Goal: Communication & Community: Answer question/provide support

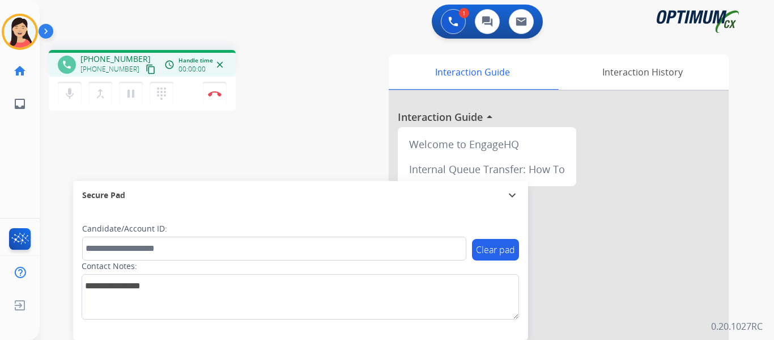
click at [144, 63] on button "content_copy" at bounding box center [151, 69] width 14 height 14
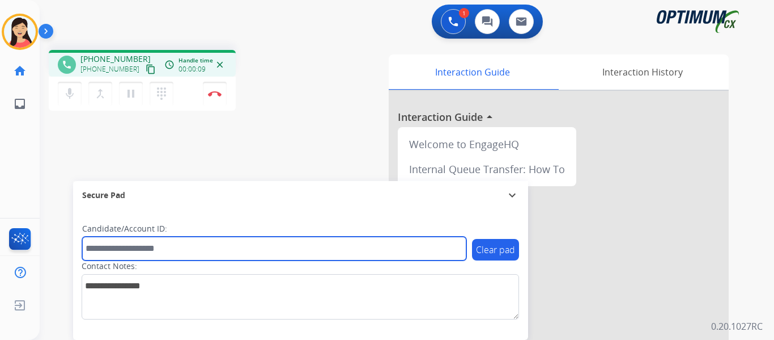
click at [380, 252] on input "text" at bounding box center [274, 248] width 384 height 24
paste input "*******"
type input "*******"
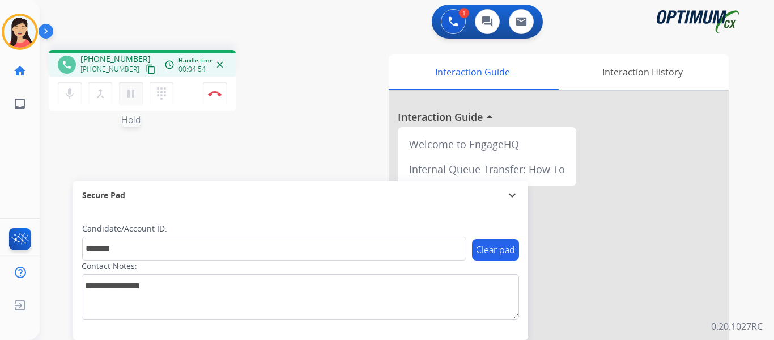
click at [131, 99] on mat-icon "pause" at bounding box center [131, 94] width 14 height 14
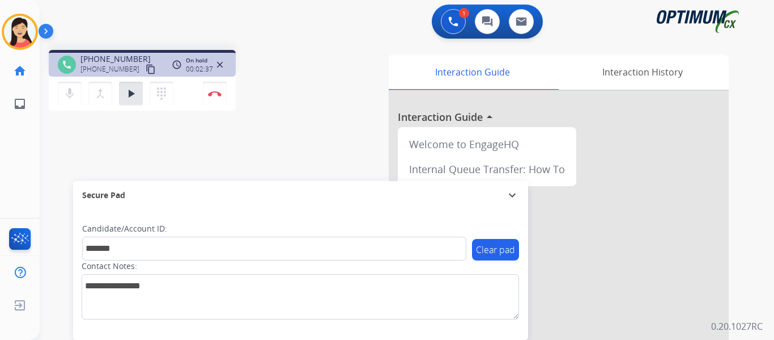
click at [71, 147] on div "phone [PHONE_NUMBER] [PHONE_NUMBER] content_copy access_time Call metrics Queue…" at bounding box center [393, 277] width 707 height 473
click at [121, 96] on button "play_arrow Hold" at bounding box center [131, 94] width 24 height 24
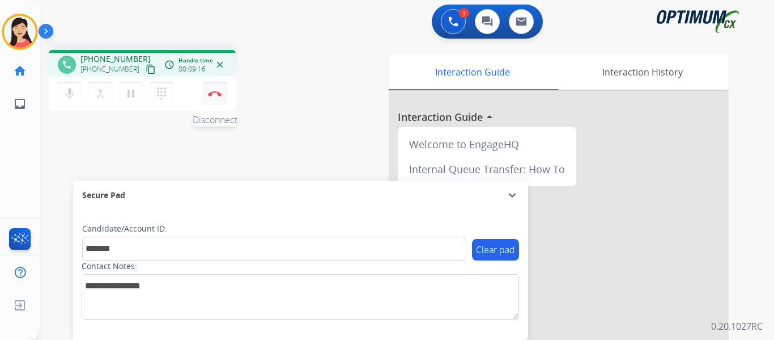
click at [212, 98] on button "Disconnect" at bounding box center [215, 94] width 24 height 24
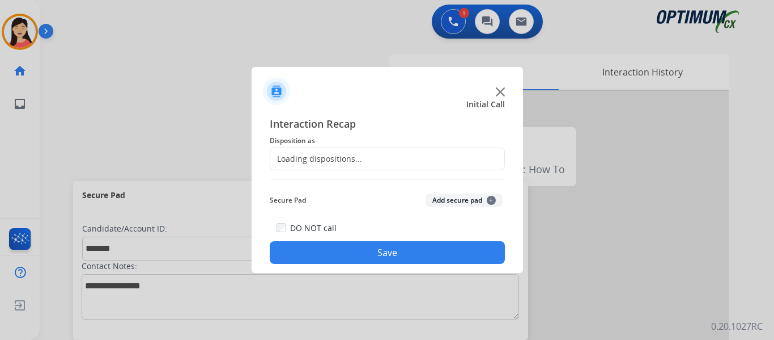
click at [463, 199] on button "Add secure pad +" at bounding box center [464, 200] width 77 height 14
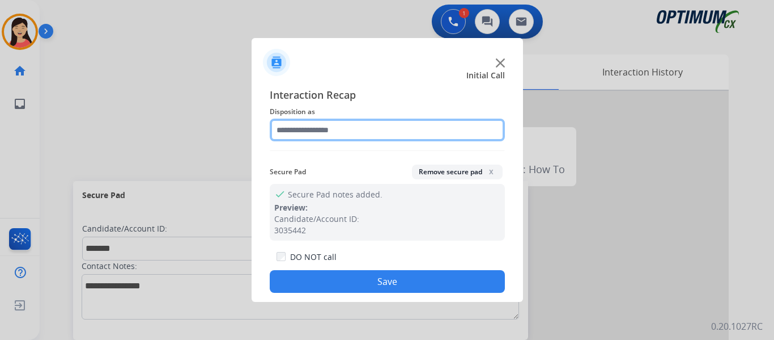
click at [373, 129] on input "text" at bounding box center [387, 129] width 235 height 23
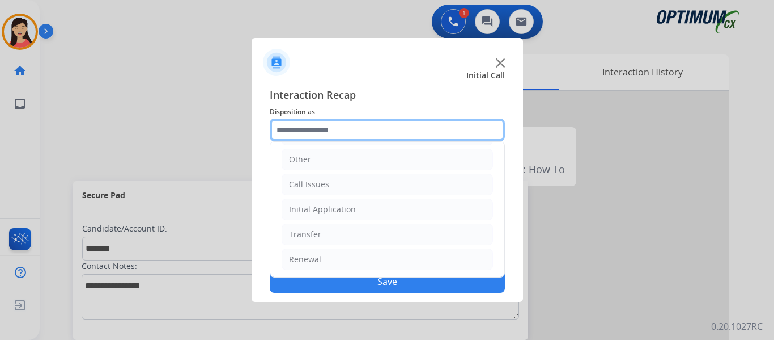
scroll to position [77, 0]
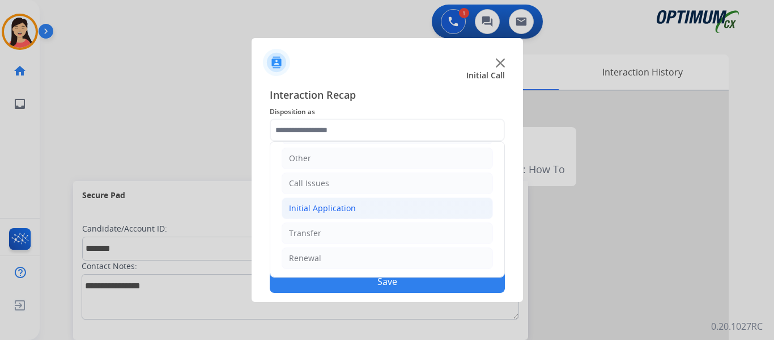
click at [352, 204] on div "Initial Application" at bounding box center [322, 207] width 67 height 11
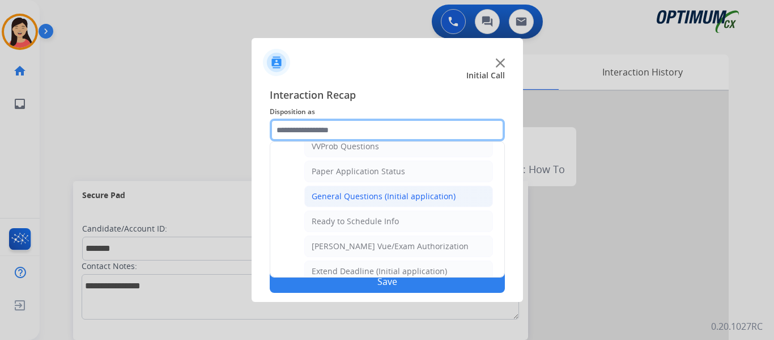
scroll to position [644, 0]
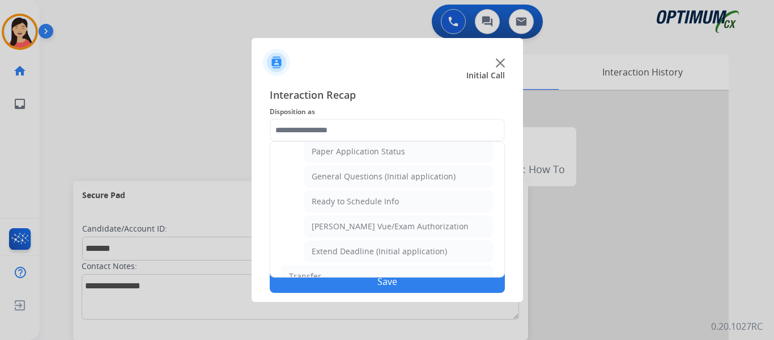
click at [421, 180] on div "General Questions (Initial application)" at bounding box center [384, 176] width 144 height 11
type input "**********"
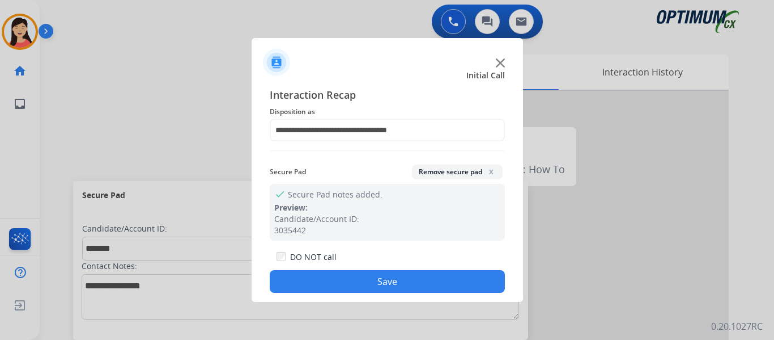
click at [467, 282] on button "Save" at bounding box center [387, 281] width 235 height 23
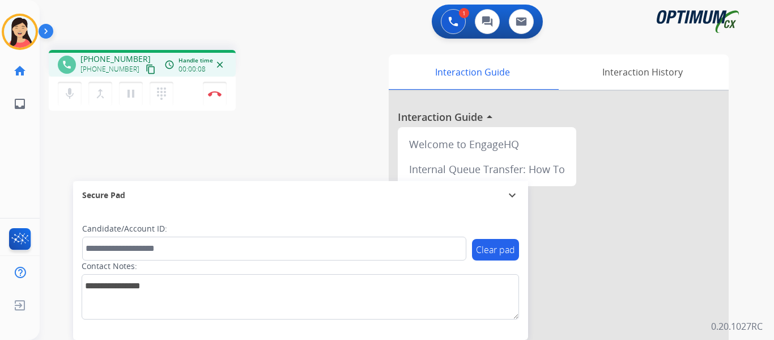
click at [146, 73] on mat-icon "content_copy" at bounding box center [151, 69] width 10 height 10
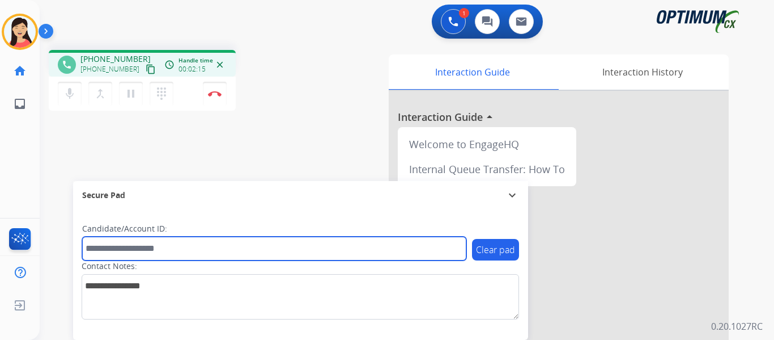
click at [287, 250] on input "text" at bounding box center [274, 248] width 384 height 24
paste input "*******"
type input "*******"
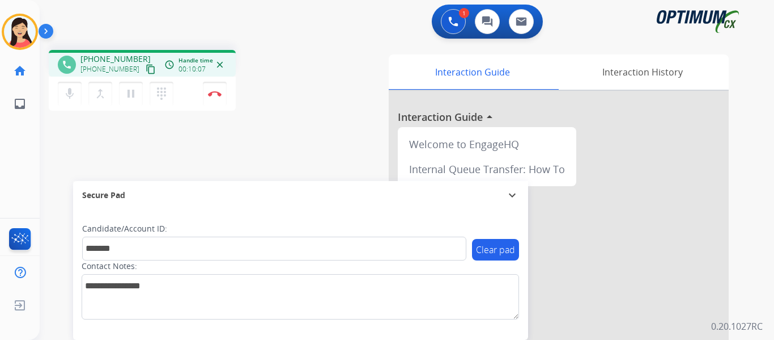
click at [87, 147] on div "phone [PHONE_NUMBER] [PHONE_NUMBER] content_copy access_time Call metrics Queue…" at bounding box center [393, 277] width 707 height 473
click at [135, 88] on mat-icon "pause" at bounding box center [131, 94] width 14 height 14
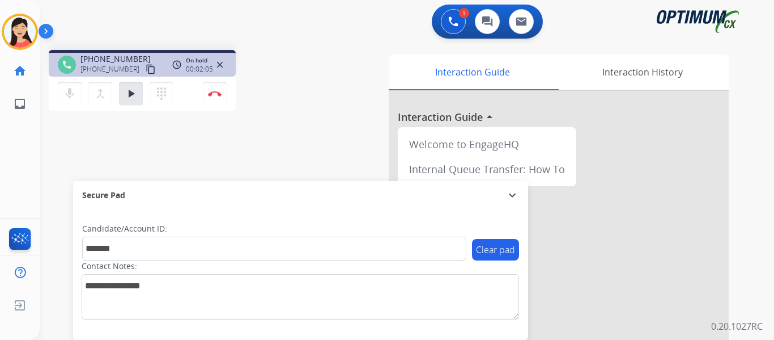
click at [101, 131] on div "phone [PHONE_NUMBER] [PHONE_NUMBER] content_copy access_time Call metrics Queue…" at bounding box center [393, 277] width 707 height 473
click at [67, 159] on div "phone [PHONE_NUMBER] [PHONE_NUMBER] content_copy access_time Call metrics Queue…" at bounding box center [393, 277] width 707 height 473
click at [78, 128] on div "phone [PHONE_NUMBER] [PHONE_NUMBER] content_copy access_time Call metrics Queue…" at bounding box center [393, 277] width 707 height 473
click at [135, 90] on mat-icon "play_arrow" at bounding box center [131, 94] width 14 height 14
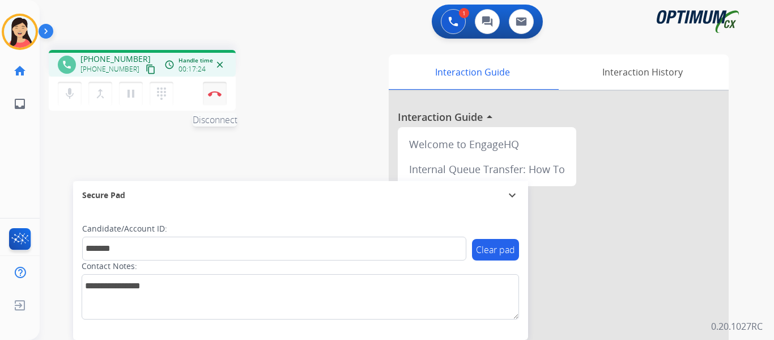
click at [216, 94] on img at bounding box center [215, 94] width 14 height 6
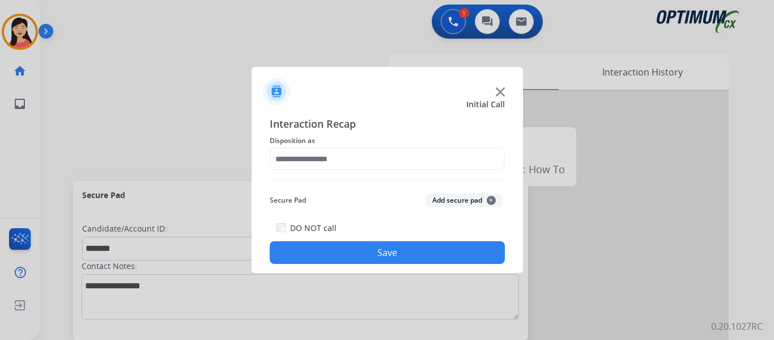
click at [445, 199] on button "Add secure pad +" at bounding box center [464, 200] width 77 height 14
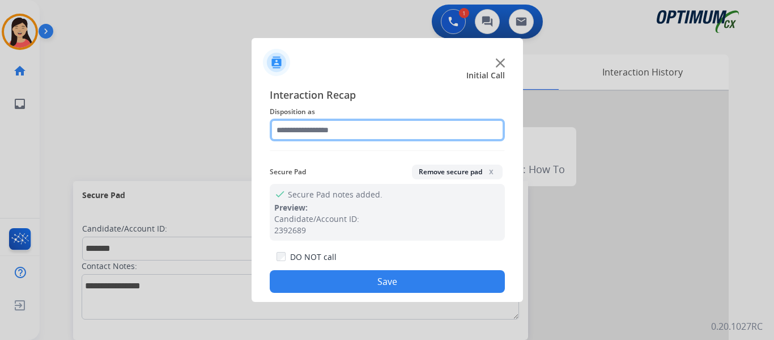
click at [354, 131] on input "text" at bounding box center [387, 129] width 235 height 23
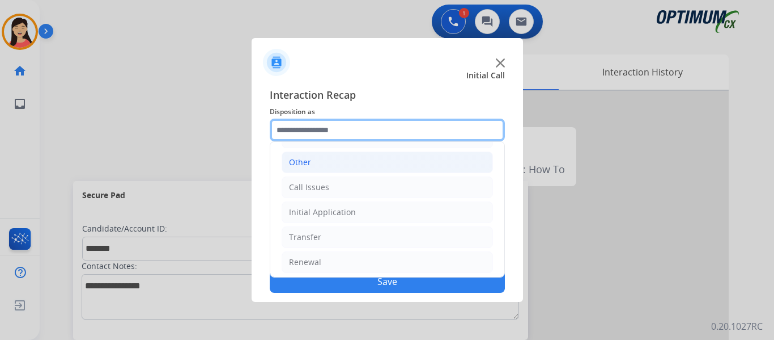
scroll to position [77, 0]
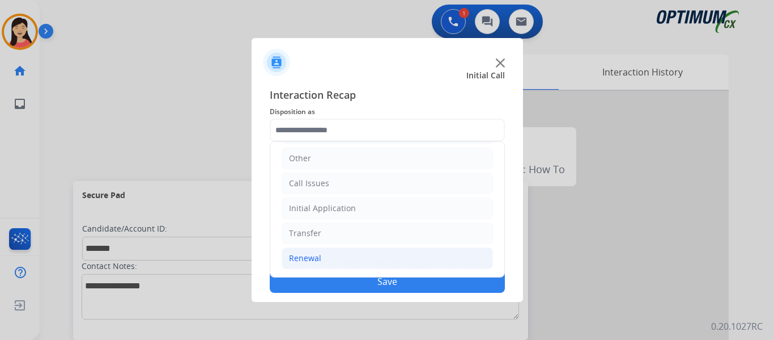
click at [346, 256] on li "Renewal" at bounding box center [387, 258] width 211 height 22
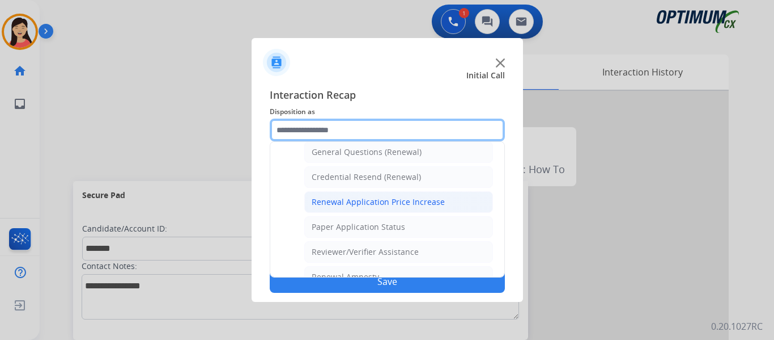
scroll to position [324, 0]
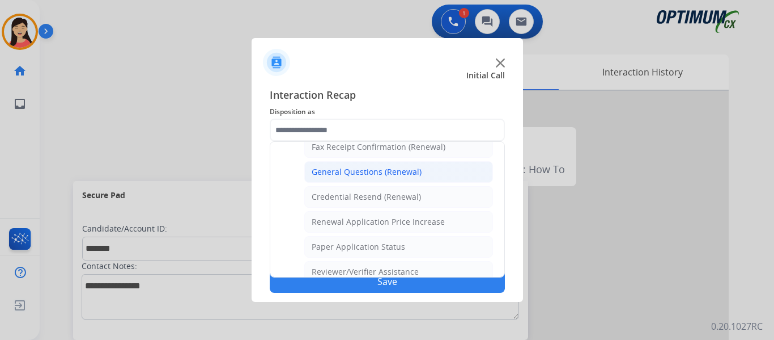
click at [358, 168] on div "General Questions (Renewal)" at bounding box center [367, 171] width 110 height 11
type input "**********"
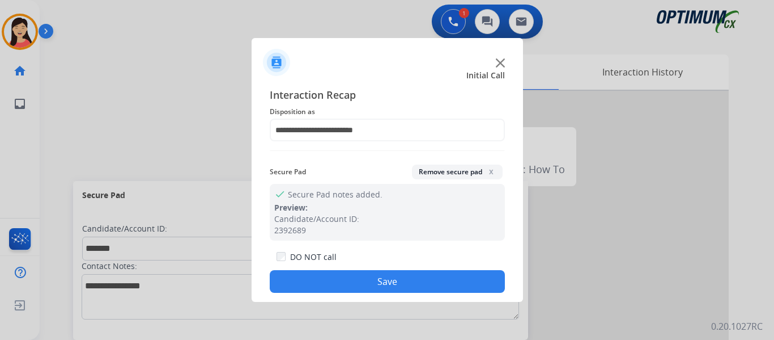
click at [434, 283] on button "Save" at bounding box center [387, 281] width 235 height 23
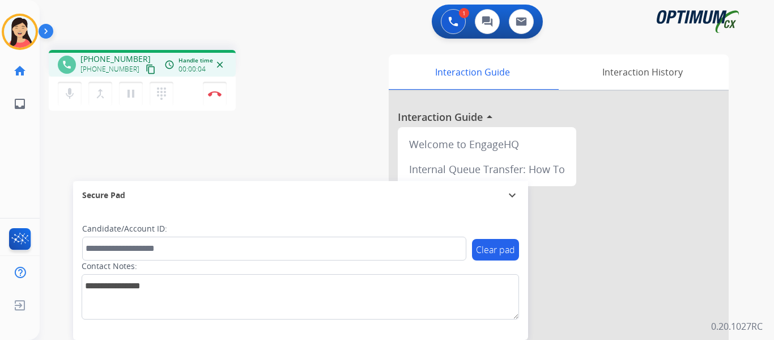
click at [146, 67] on mat-icon "content_copy" at bounding box center [151, 69] width 10 height 10
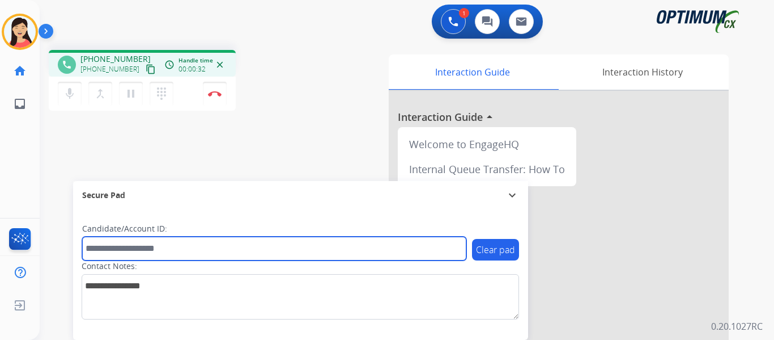
click at [324, 250] on input "text" at bounding box center [274, 248] width 384 height 24
paste input "*******"
type input "*******"
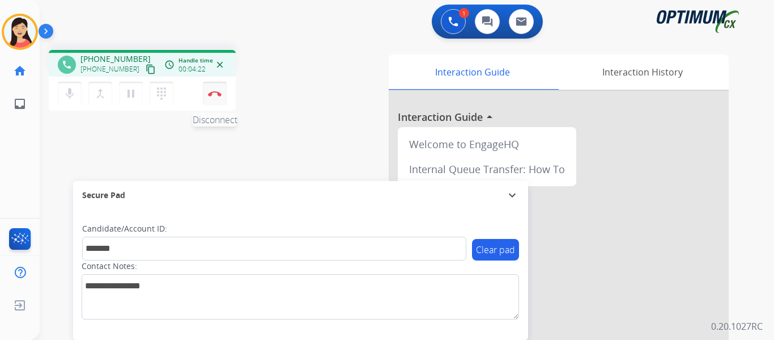
click at [210, 96] on img at bounding box center [215, 94] width 14 height 6
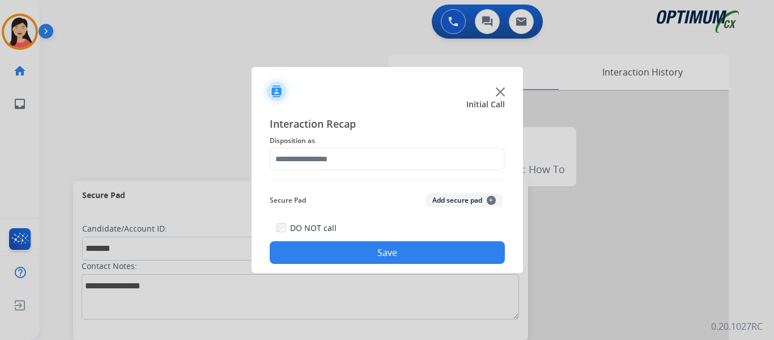
click at [456, 191] on div "Secure Pad Add secure pad +" at bounding box center [387, 200] width 235 height 23
click at [449, 194] on button "Add secure pad +" at bounding box center [464, 200] width 77 height 14
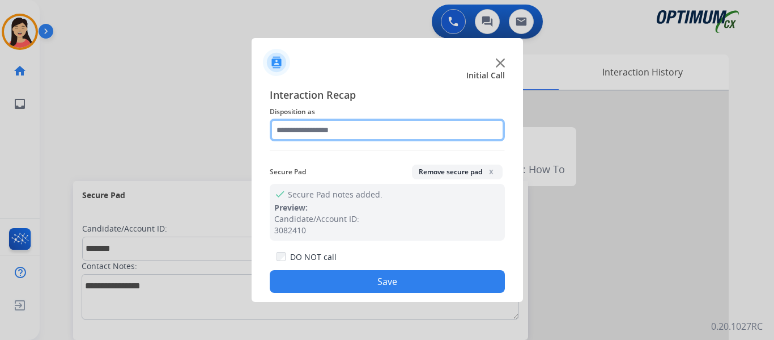
click at [360, 130] on input "text" at bounding box center [387, 129] width 235 height 23
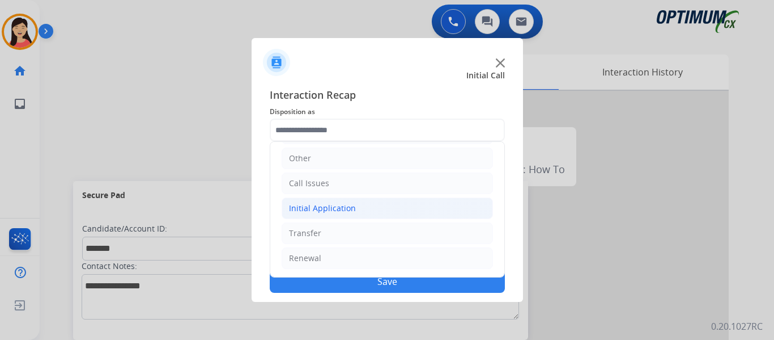
click at [347, 204] on div "Initial Application" at bounding box center [322, 207] width 67 height 11
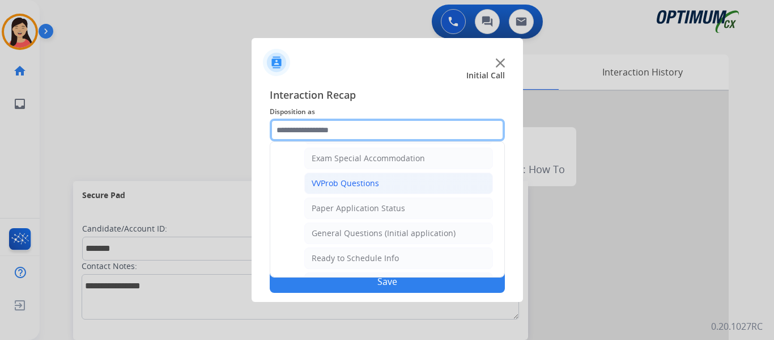
scroll to position [644, 0]
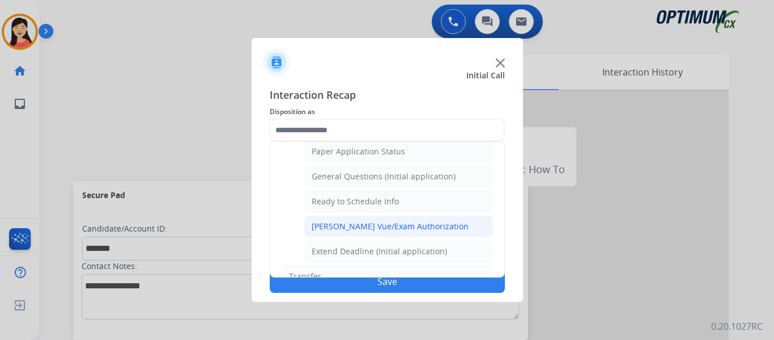
click at [388, 232] on li "[PERSON_NAME] Vue/Exam Authorization" at bounding box center [398, 226] width 189 height 22
type input "**********"
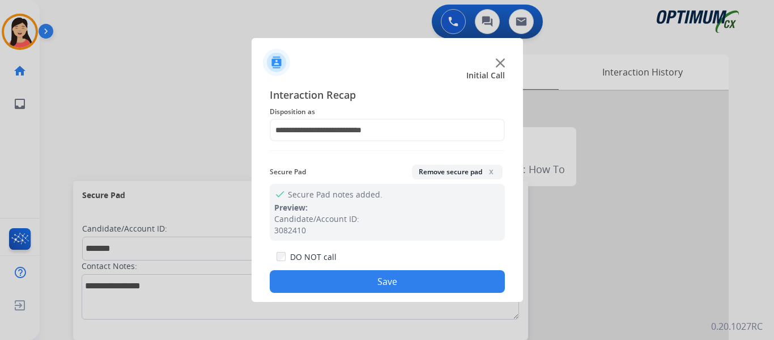
click at [401, 278] on button "Save" at bounding box center [387, 281] width 235 height 23
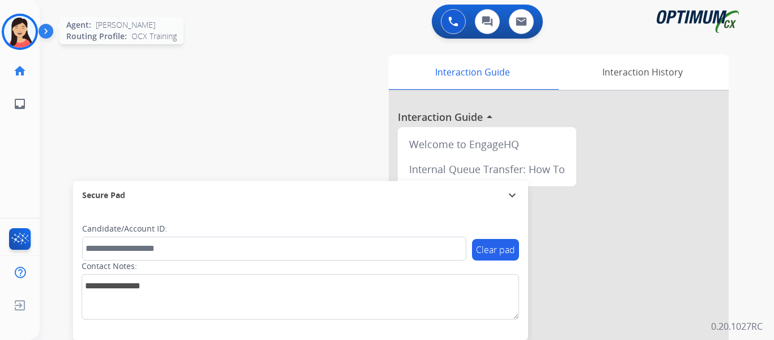
click at [33, 31] on img at bounding box center [20, 32] width 32 height 32
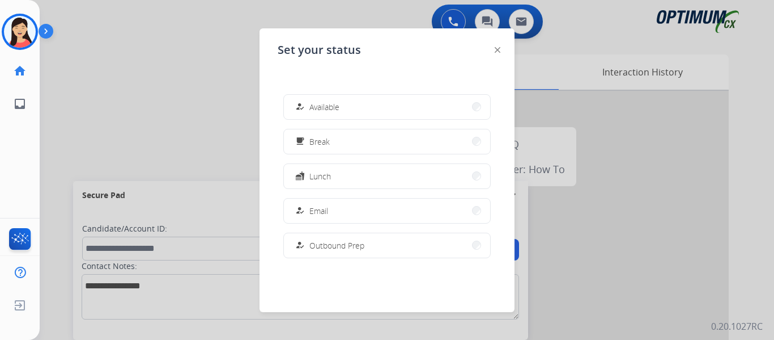
click at [86, 84] on div at bounding box center [387, 170] width 774 height 340
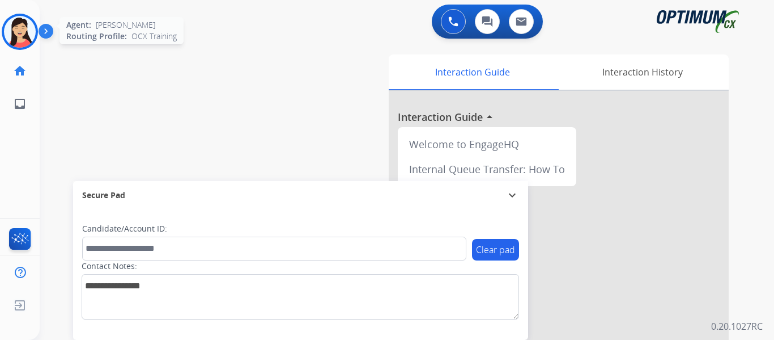
click at [21, 39] on img at bounding box center [20, 32] width 32 height 32
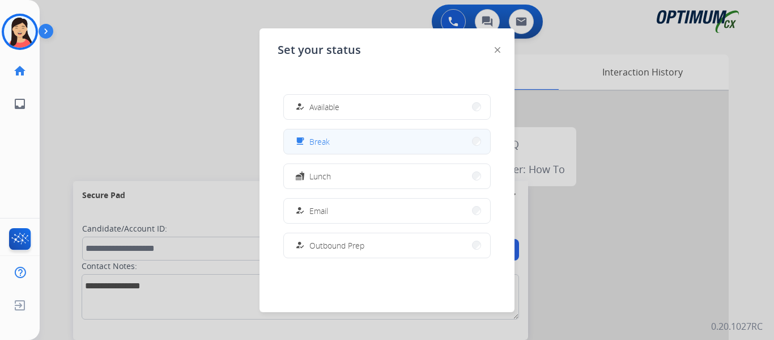
click at [301, 142] on mat-icon "free_breakfast" at bounding box center [300, 142] width 10 height 10
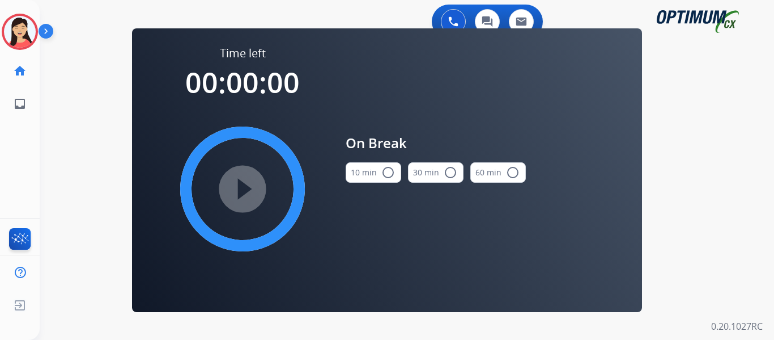
click at [367, 171] on button "10 min radio_button_unchecked" at bounding box center [374, 172] width 56 height 20
click at [246, 188] on mat-icon "play_circle_filled" at bounding box center [243, 189] width 14 height 14
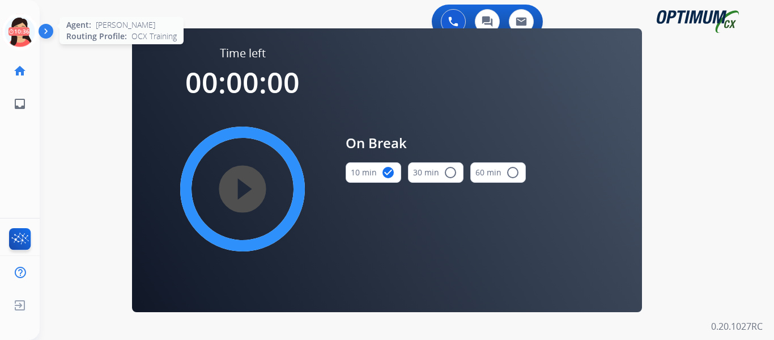
click at [18, 42] on icon at bounding box center [20, 32] width 37 height 37
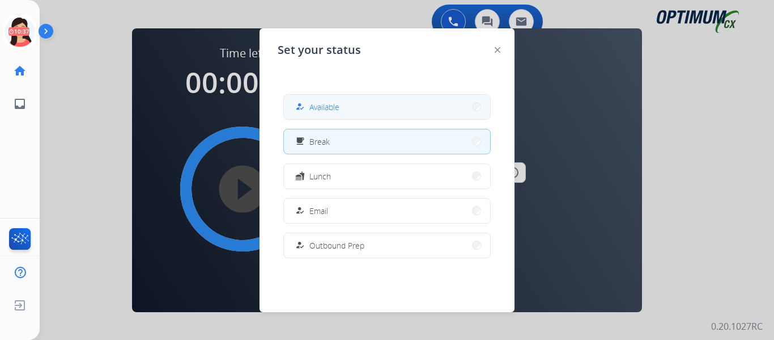
click at [355, 96] on button "how_to_reg Available" at bounding box center [387, 107] width 206 height 24
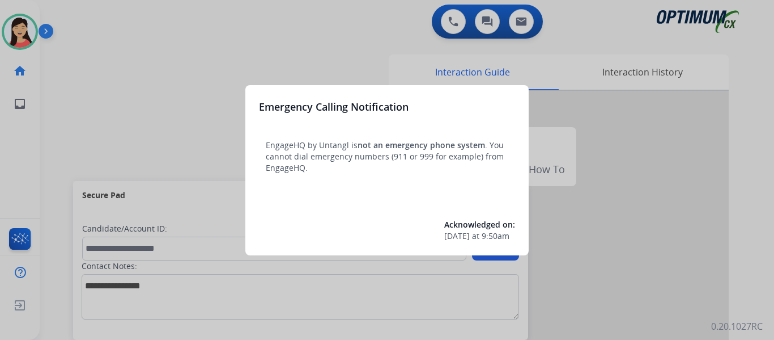
click at [27, 28] on div at bounding box center [387, 170] width 774 height 340
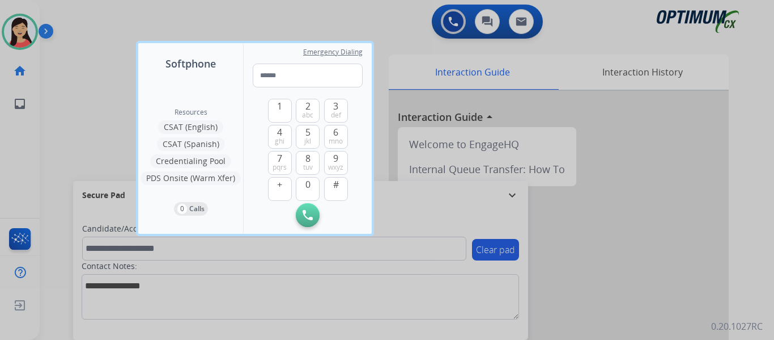
click at [458, 24] on div at bounding box center [387, 170] width 774 height 340
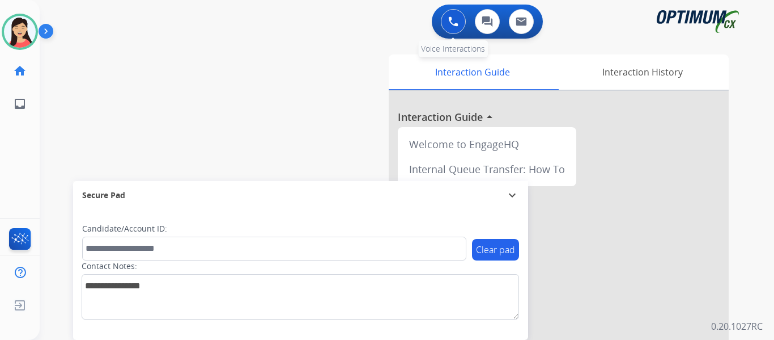
click at [458, 26] on img at bounding box center [453, 21] width 10 height 10
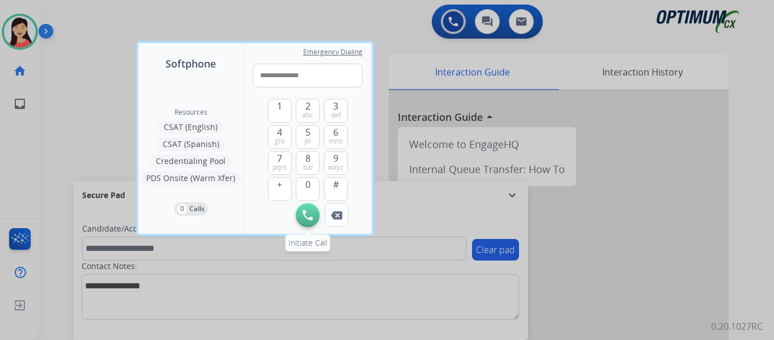
type input "**********"
click at [304, 222] on button "Initiate Call" at bounding box center [308, 215] width 24 height 24
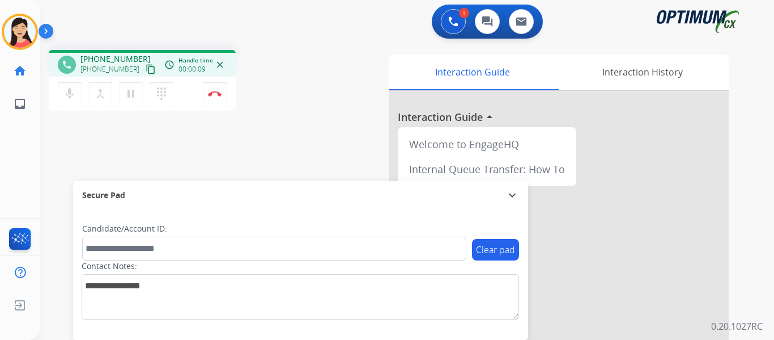
click at [97, 155] on div "phone +12013444584 +12013444584 content_copy access_time Call metrics Queue 00:…" at bounding box center [393, 277] width 707 height 473
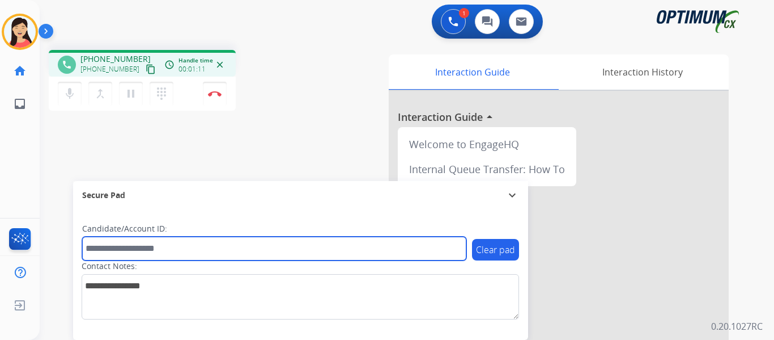
click at [187, 249] on input "text" at bounding box center [274, 248] width 384 height 24
paste input "*******"
type input "*"
paste input "*******"
type input "*******"
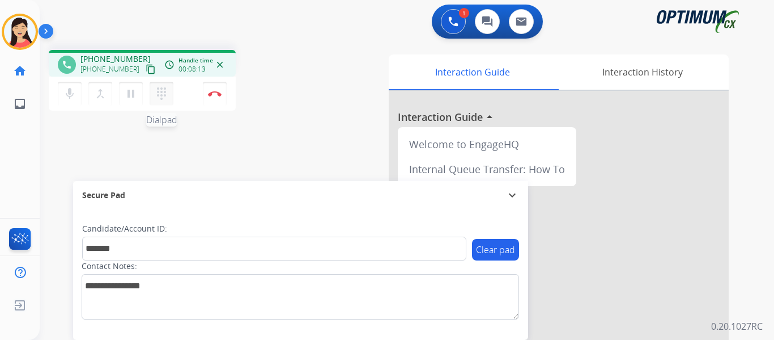
click at [166, 100] on mat-icon "dialpad" at bounding box center [162, 94] width 14 height 14
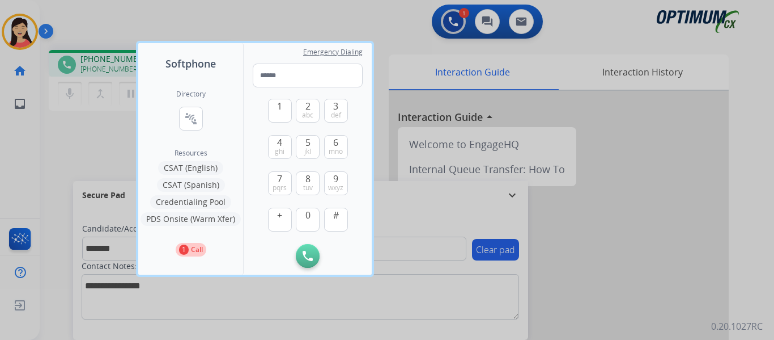
click at [199, 183] on button "CSAT (Spanish)" at bounding box center [191, 185] width 68 height 14
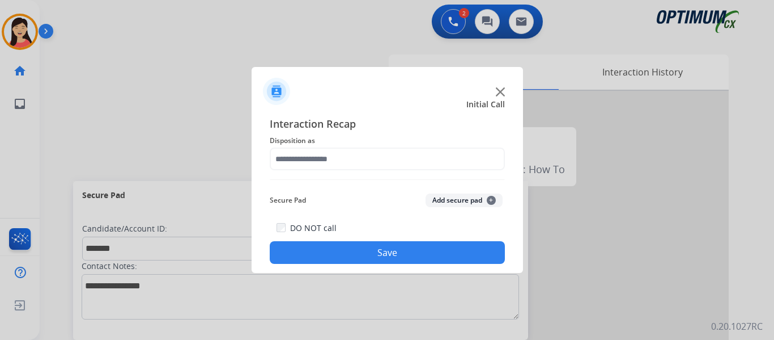
click at [442, 198] on button "Add secure pad +" at bounding box center [464, 200] width 77 height 14
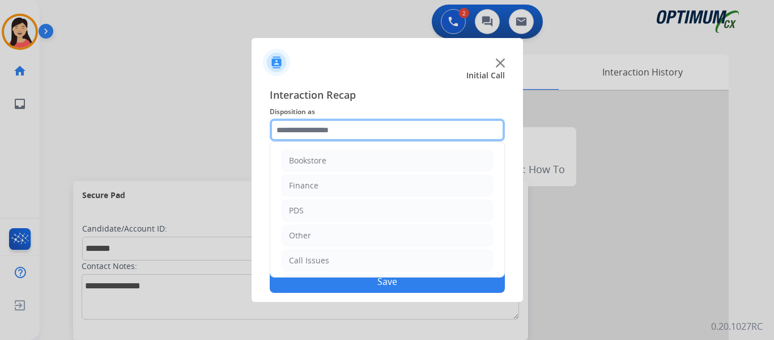
click at [355, 137] on input "text" at bounding box center [387, 129] width 235 height 23
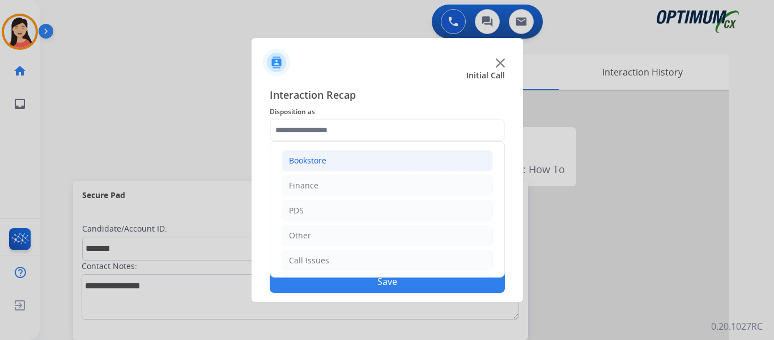
click at [330, 160] on li "Bookstore" at bounding box center [387, 161] width 211 height 22
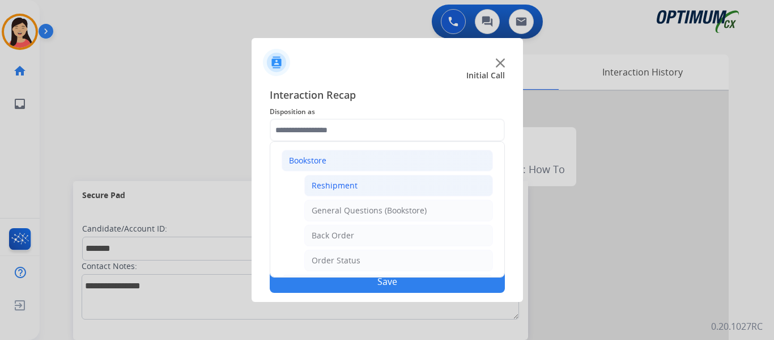
click at [368, 189] on li "Reshipment" at bounding box center [398, 186] width 189 height 22
type input "**********"
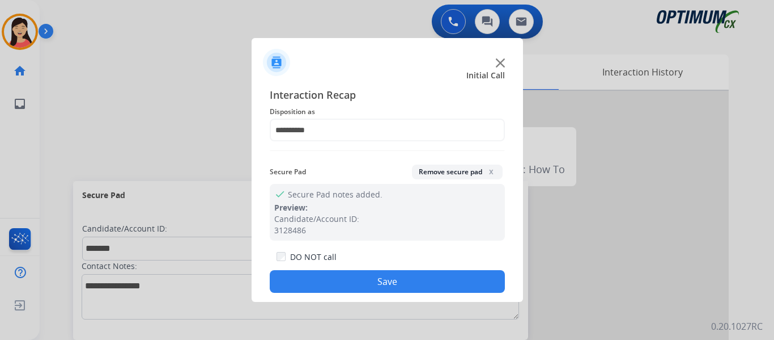
click at [415, 283] on button "Save" at bounding box center [387, 281] width 235 height 23
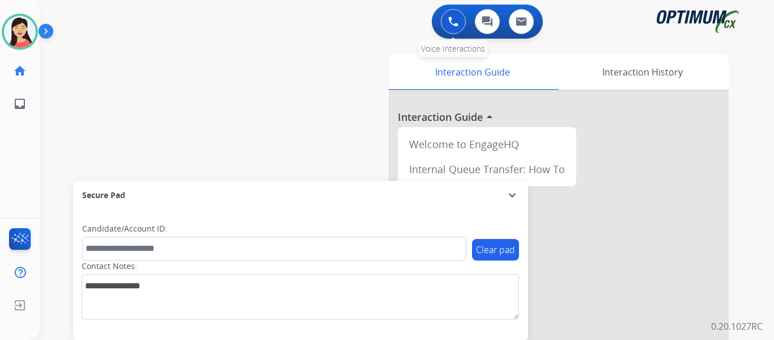
click at [455, 14] on button at bounding box center [453, 21] width 25 height 25
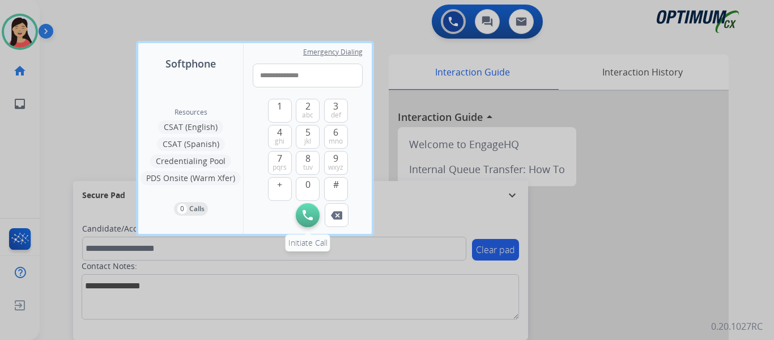
type input "**********"
click at [306, 219] on img at bounding box center [308, 215] width 10 height 10
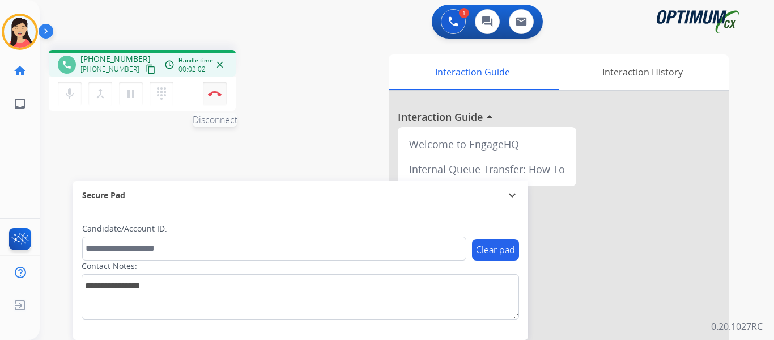
click at [206, 94] on button "Disconnect" at bounding box center [215, 94] width 24 height 24
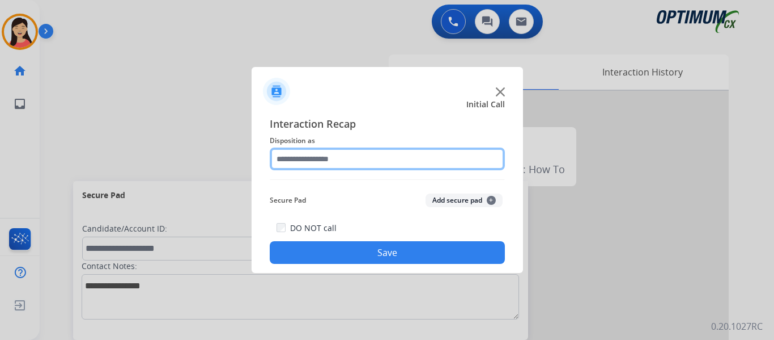
click at [393, 164] on input "text" at bounding box center [387, 158] width 235 height 23
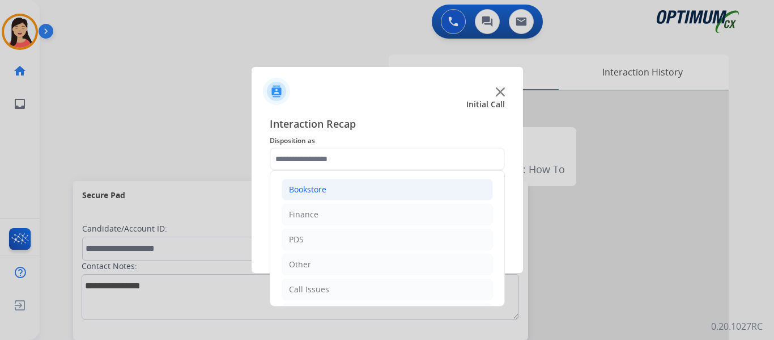
click at [391, 194] on li "Bookstore" at bounding box center [387, 190] width 211 height 22
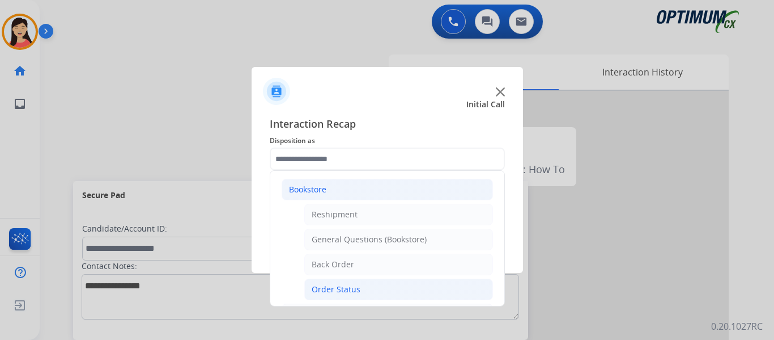
click at [352, 287] on div "Order Status" at bounding box center [336, 288] width 49 height 11
type input "**********"
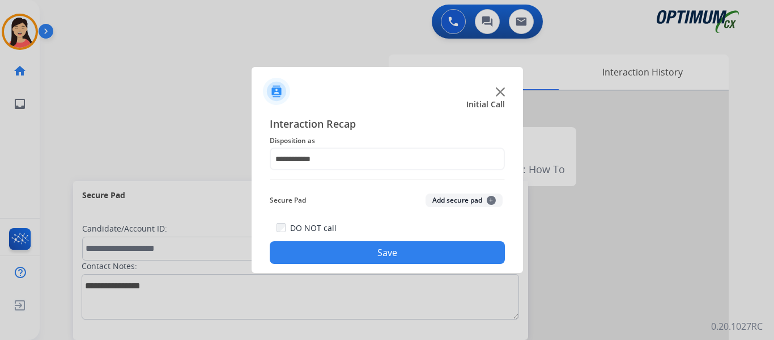
click at [418, 256] on button "Save" at bounding box center [387, 252] width 235 height 23
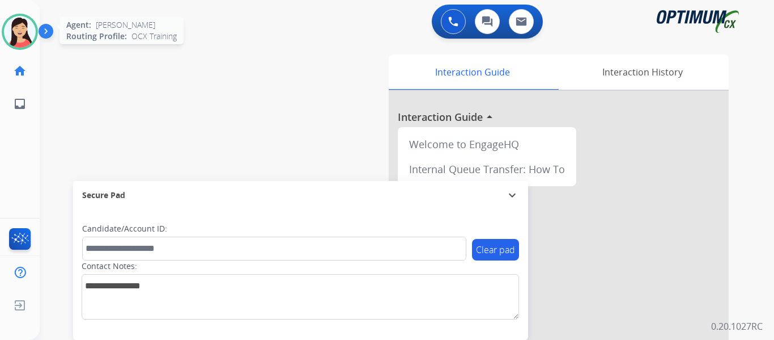
click at [29, 26] on img at bounding box center [20, 32] width 32 height 32
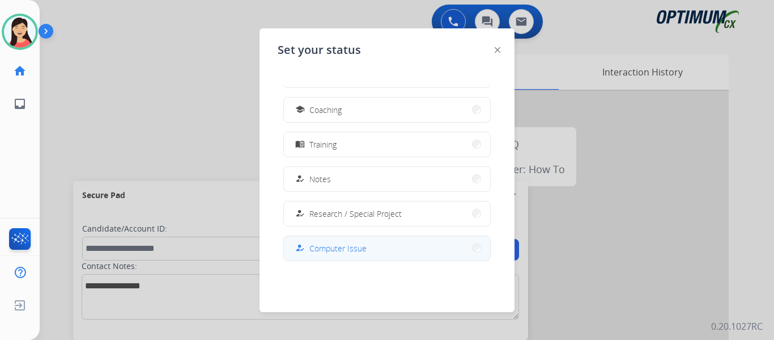
scroll to position [227, 0]
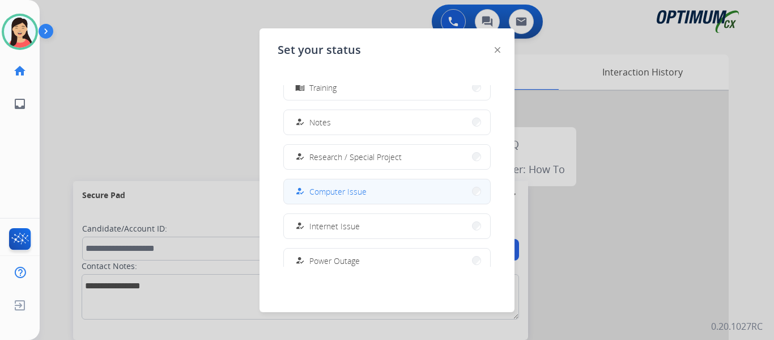
click at [383, 192] on button "how_to_reg Computer Issue" at bounding box center [387, 191] width 206 height 24
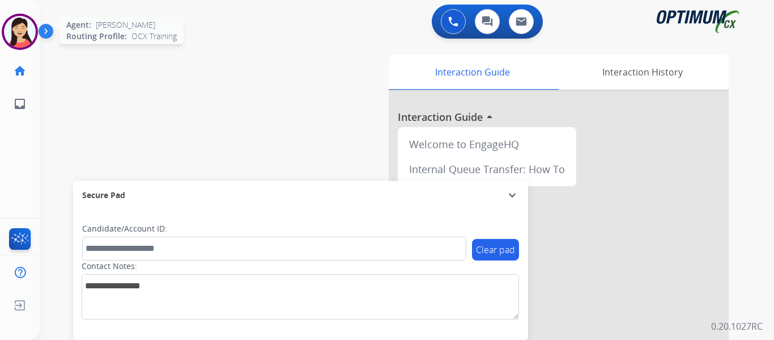
drag, startPoint x: 19, startPoint y: 26, endPoint x: 25, endPoint y: 31, distance: 7.7
click at [19, 26] on img at bounding box center [20, 32] width 32 height 32
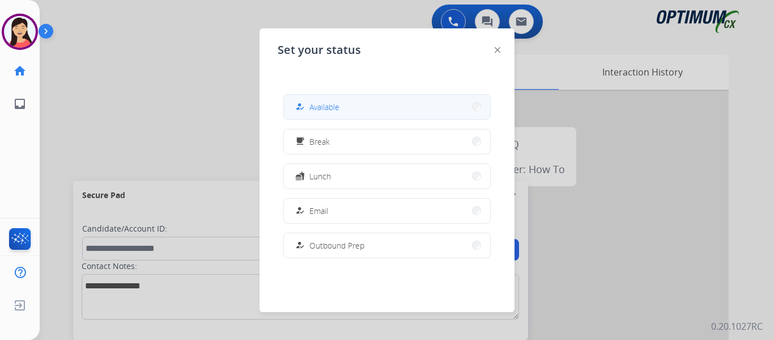
click at [400, 98] on button "how_to_reg Available" at bounding box center [387, 107] width 206 height 24
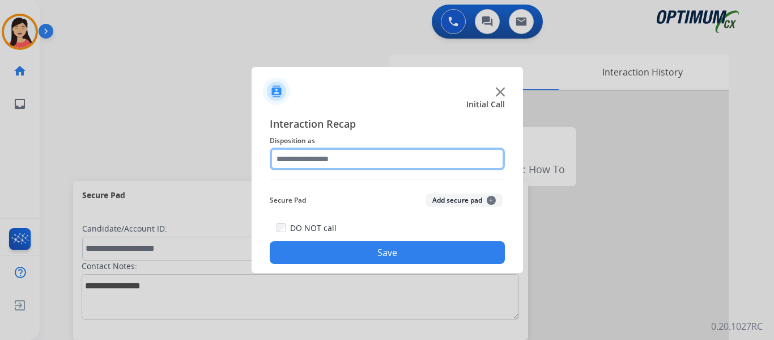
click at [364, 162] on input "text" at bounding box center [387, 158] width 235 height 23
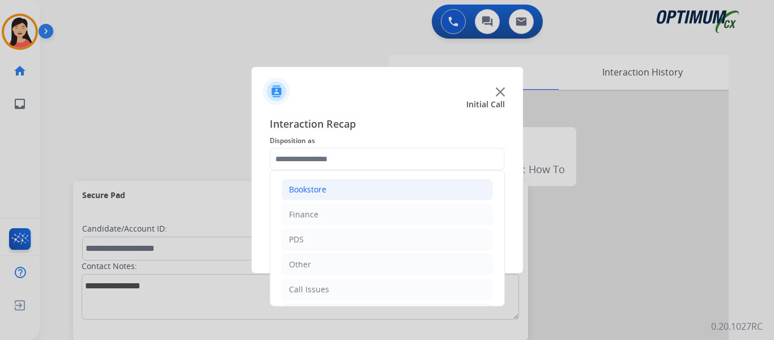
click at [345, 186] on li "Bookstore" at bounding box center [387, 190] width 211 height 22
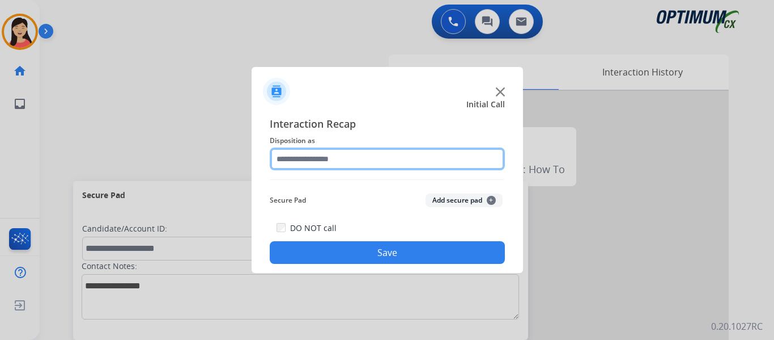
click at [314, 166] on input "text" at bounding box center [387, 158] width 235 height 23
click at [351, 152] on input "text" at bounding box center [387, 158] width 235 height 23
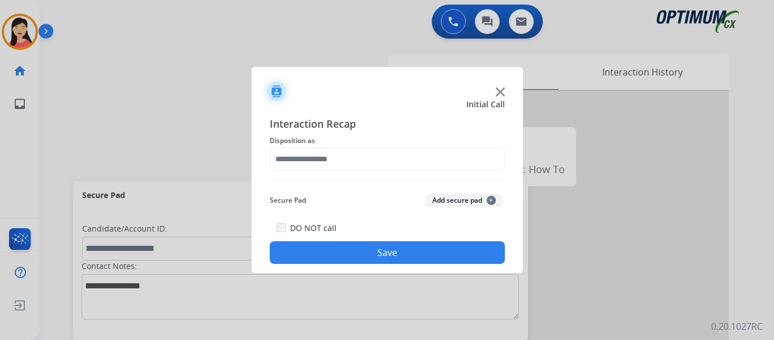
click at [438, 202] on button "Add secure pad +" at bounding box center [464, 200] width 77 height 14
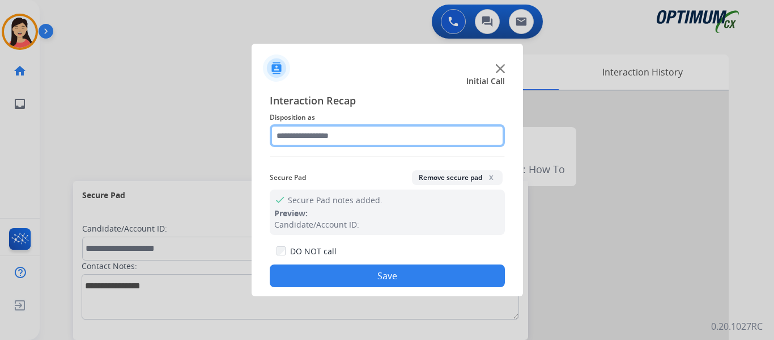
click at [391, 129] on input "text" at bounding box center [387, 135] width 235 height 23
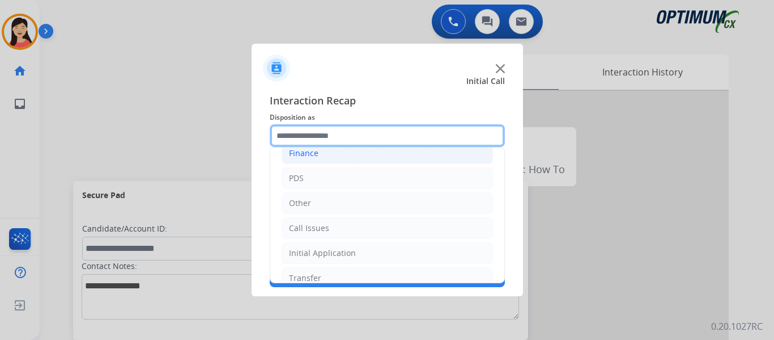
scroll to position [77, 0]
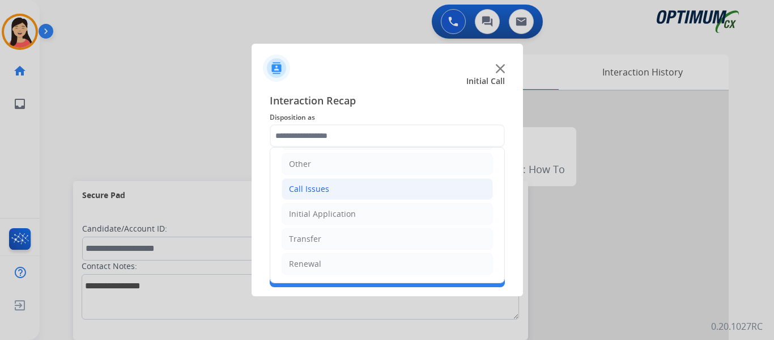
click at [346, 196] on li "Call Issues" at bounding box center [387, 189] width 211 height 22
click at [341, 262] on div "Dropped Call" at bounding box center [337, 263] width 50 height 11
type input "**********"
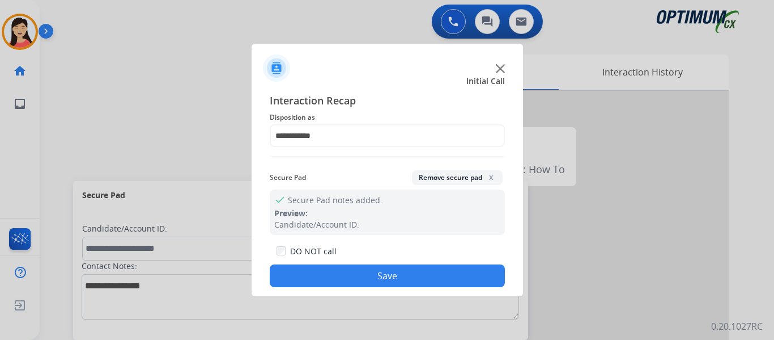
click at [442, 180] on button "Remove secure pad x" at bounding box center [457, 177] width 91 height 15
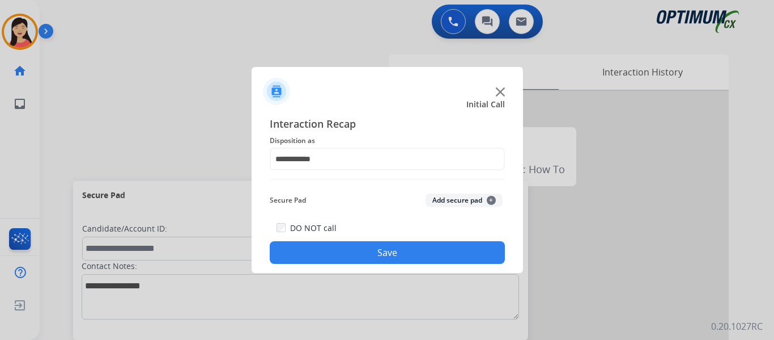
click at [411, 255] on button "Save" at bounding box center [387, 252] width 235 height 23
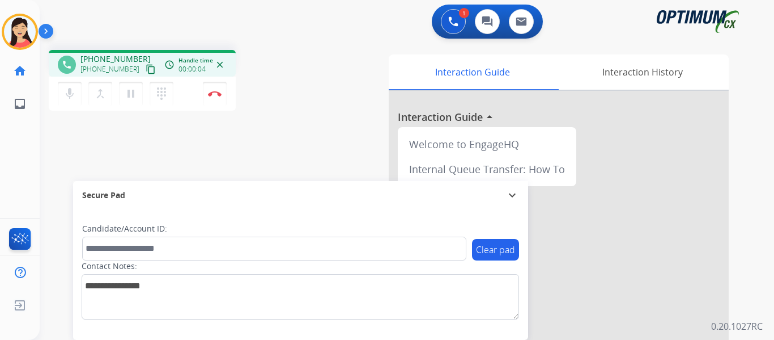
drag, startPoint x: 135, startPoint y: 71, endPoint x: 191, endPoint y: 69, distance: 56.2
click at [146, 71] on mat-icon "content_copy" at bounding box center [151, 69] width 10 height 10
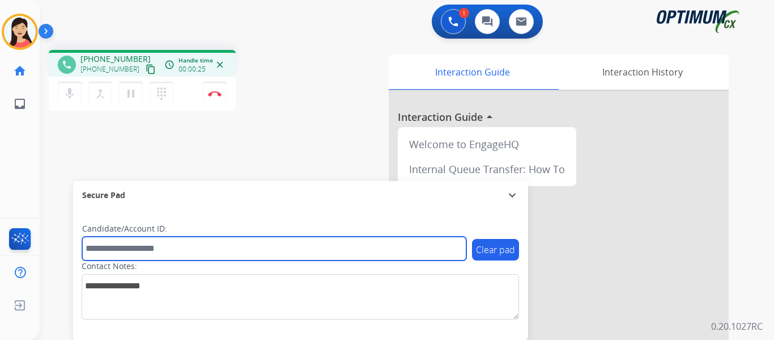
click at [303, 254] on input "text" at bounding box center [274, 248] width 384 height 24
paste input "*******"
type input "*******"
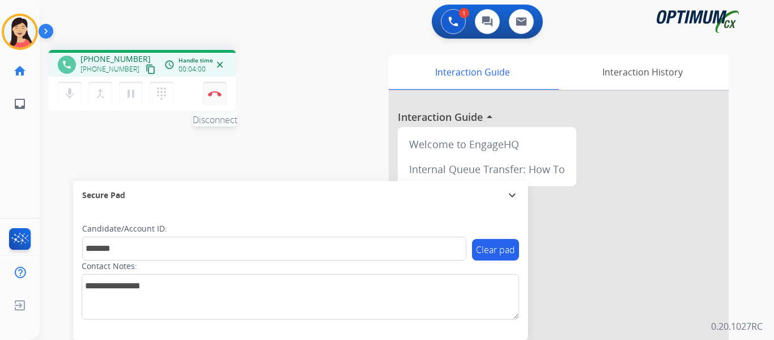
click at [221, 96] on button "Disconnect" at bounding box center [215, 94] width 24 height 24
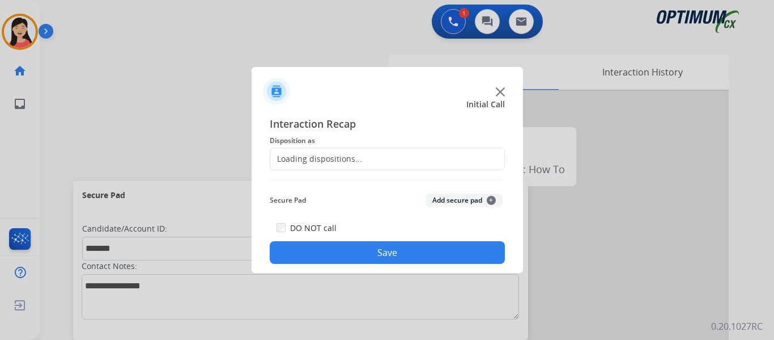
click at [452, 197] on button "Add secure pad +" at bounding box center [464, 200] width 77 height 14
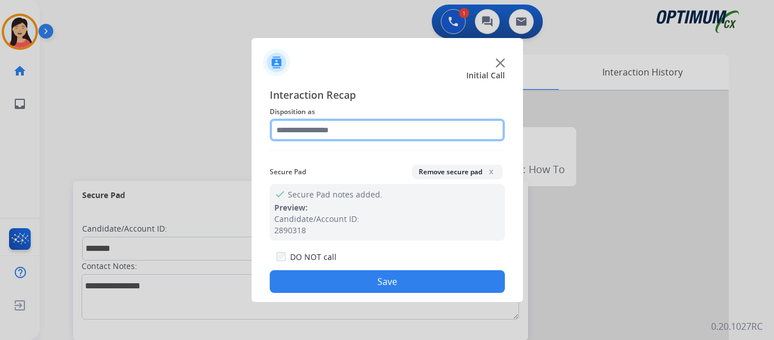
click at [346, 127] on input "text" at bounding box center [387, 129] width 235 height 23
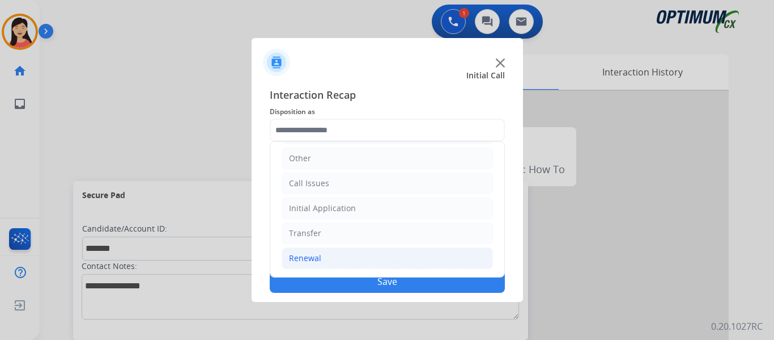
click at [306, 252] on div "Renewal" at bounding box center [305, 257] width 32 height 11
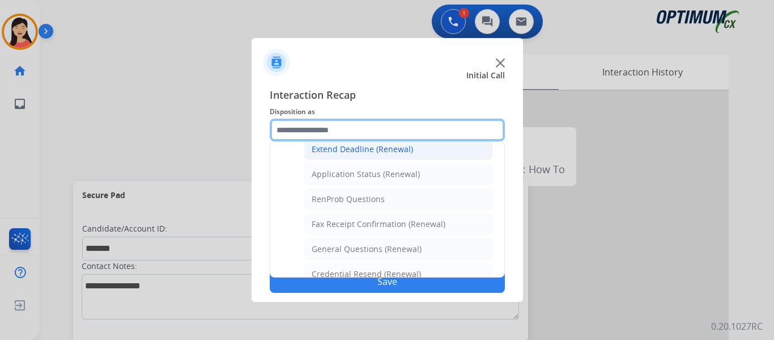
scroll to position [304, 0]
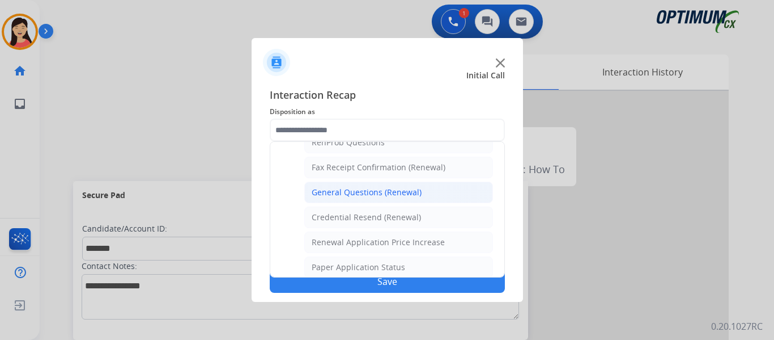
click at [341, 190] on div "General Questions (Renewal)" at bounding box center [367, 191] width 110 height 11
type input "**********"
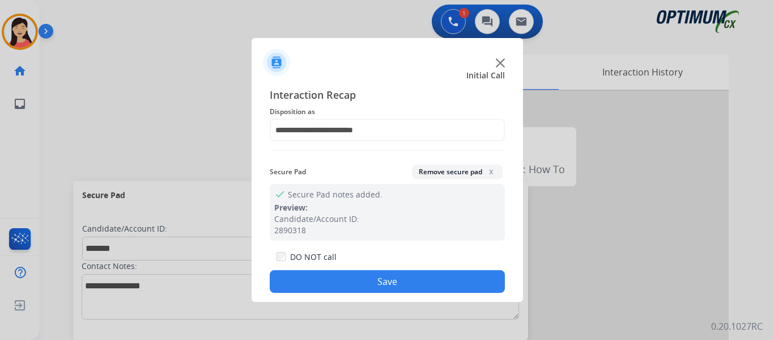
click at [407, 287] on button "Save" at bounding box center [387, 281] width 235 height 23
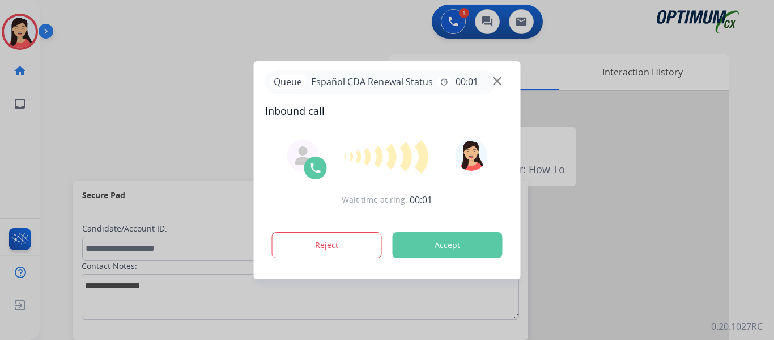
click at [67, 147] on div at bounding box center [387, 170] width 774 height 340
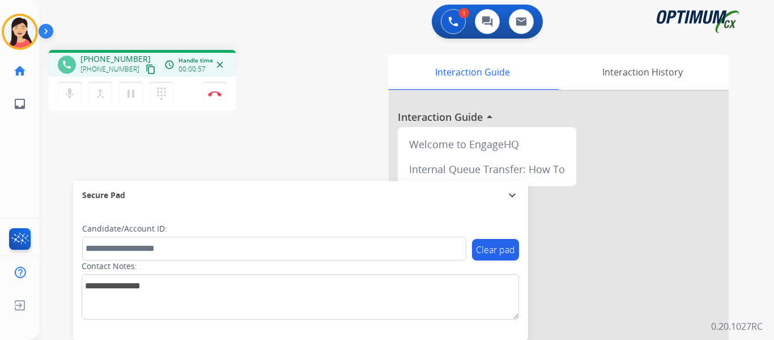
click at [146, 70] on mat-icon "content_copy" at bounding box center [151, 69] width 10 height 10
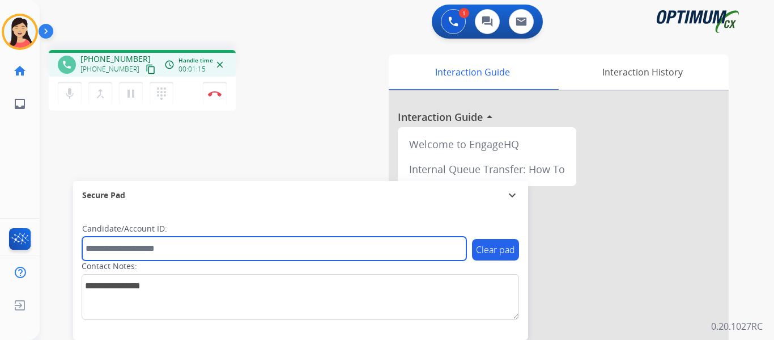
drag, startPoint x: 298, startPoint y: 256, endPoint x: 349, endPoint y: 268, distance: 52.5
click at [298, 256] on input "text" at bounding box center [274, 248] width 384 height 24
paste input "*******"
type input "*******"
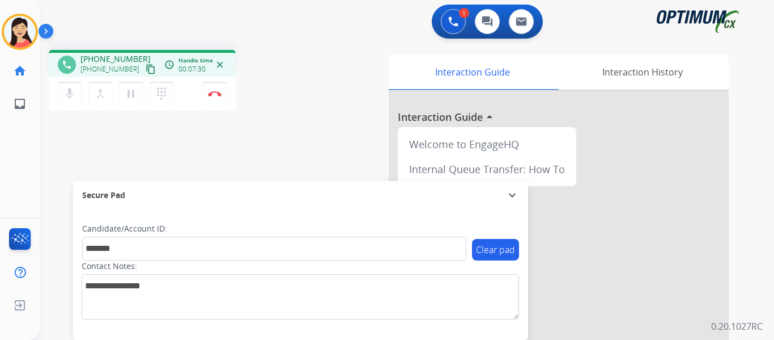
click at [95, 139] on div "phone +19282190997 +19282190997 content_copy access_time Call metrics Queue 00:…" at bounding box center [393, 277] width 707 height 473
click at [130, 94] on mat-icon "pause" at bounding box center [131, 94] width 14 height 14
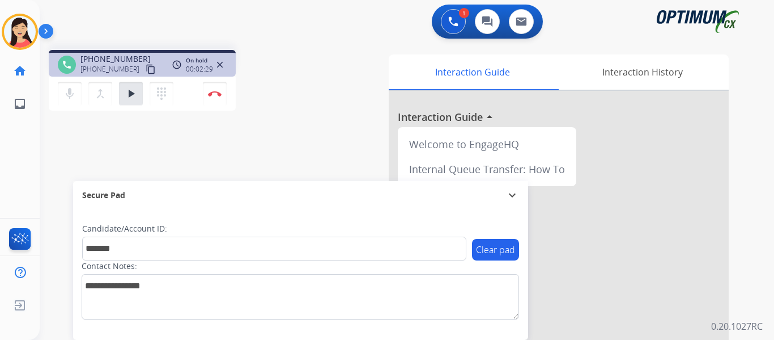
click at [61, 141] on div "phone +19282190997 +19282190997 content_copy access_time Call metrics Queue 00:…" at bounding box center [393, 277] width 707 height 473
click at [74, 92] on mat-icon "mic" at bounding box center [70, 94] width 14 height 14
click at [75, 143] on div "phone +19282190997 +19282190997 content_copy access_time Call metrics Queue 00:…" at bounding box center [393, 277] width 707 height 473
click at [70, 97] on mat-icon "mic_off" at bounding box center [70, 94] width 14 height 14
click at [135, 92] on mat-icon "play_arrow" at bounding box center [131, 94] width 14 height 14
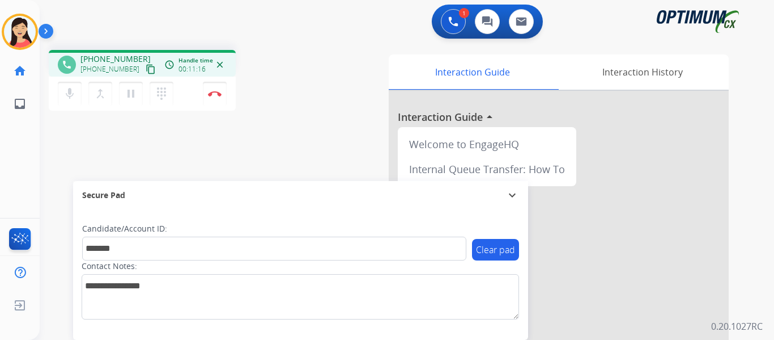
click at [83, 153] on div "phone +19282190997 +19282190997 content_copy access_time Call metrics Queue 00:…" at bounding box center [393, 277] width 707 height 473
click at [52, 131] on div "phone +19282190997 +19282190997 content_copy access_time Call metrics Queue 00:…" at bounding box center [393, 277] width 707 height 473
click at [204, 93] on button "Disconnect" at bounding box center [215, 94] width 24 height 24
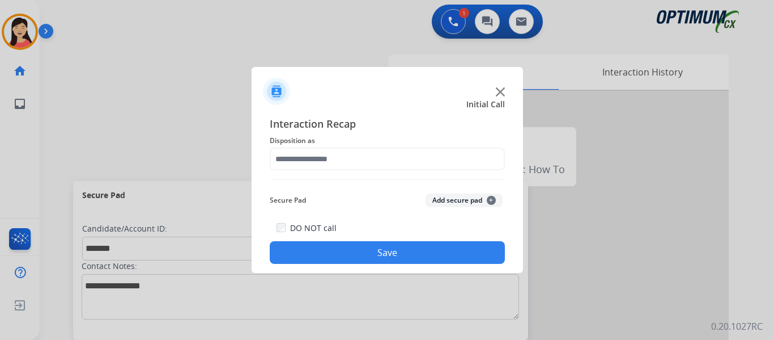
click at [351, 141] on span "Disposition as" at bounding box center [387, 141] width 235 height 14
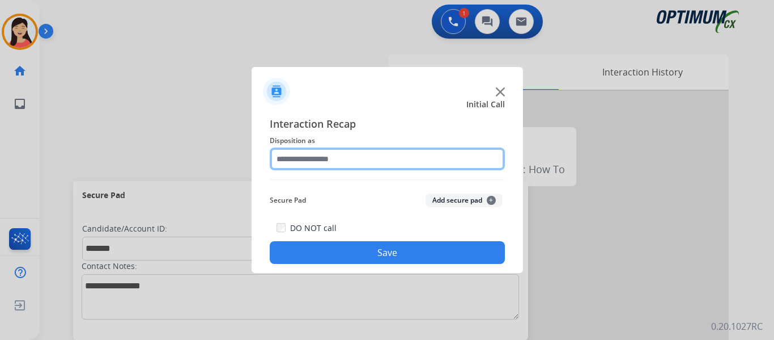
click at [348, 154] on input "text" at bounding box center [387, 158] width 235 height 23
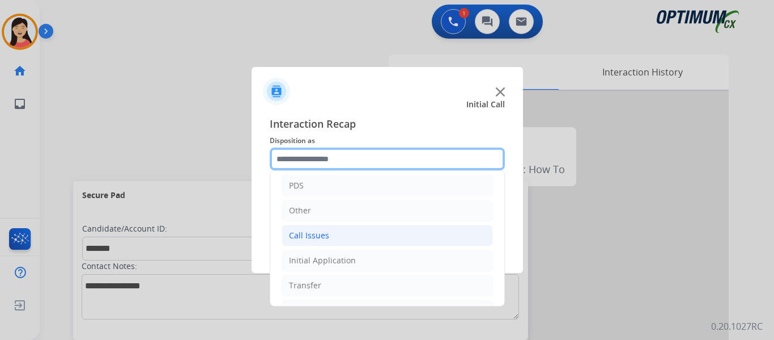
scroll to position [77, 0]
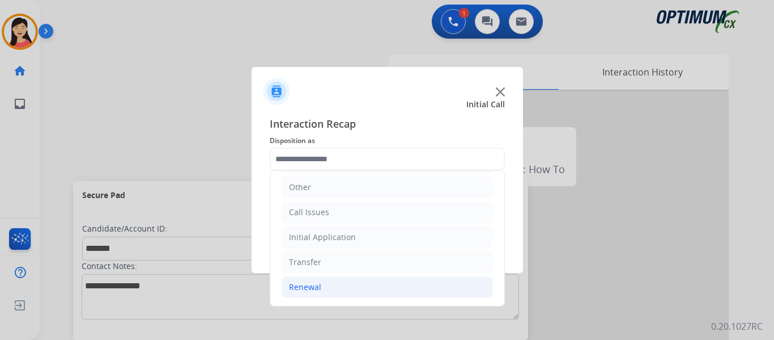
click at [312, 285] on div "Renewal" at bounding box center [305, 286] width 32 height 11
click at [328, 287] on li "Renewal" at bounding box center [387, 287] width 211 height 22
click at [313, 281] on li "Renewal" at bounding box center [387, 287] width 211 height 22
click at [360, 71] on div at bounding box center [387, 87] width 271 height 40
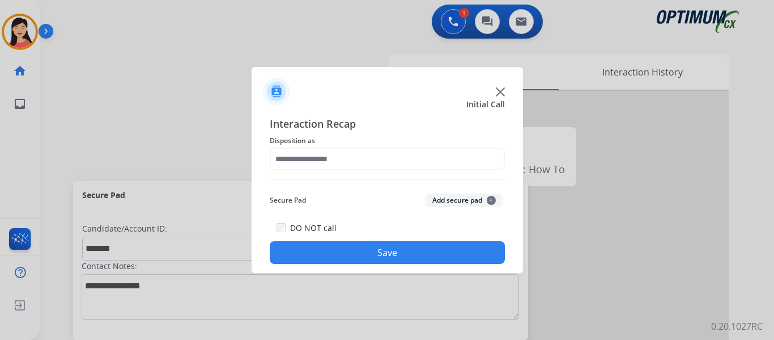
click at [507, 128] on div "Interaction Recap Disposition as Secure Pad Add secure pad + DO NOT call Save" at bounding box center [387, 190] width 271 height 166
click at [470, 200] on button "Add secure pad +" at bounding box center [464, 200] width 77 height 14
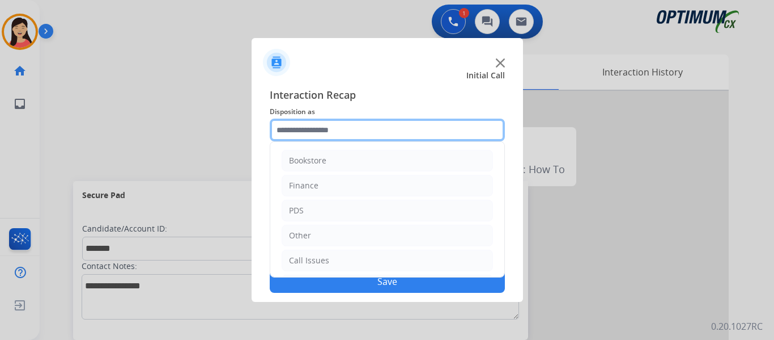
click at [346, 138] on input "text" at bounding box center [387, 129] width 235 height 23
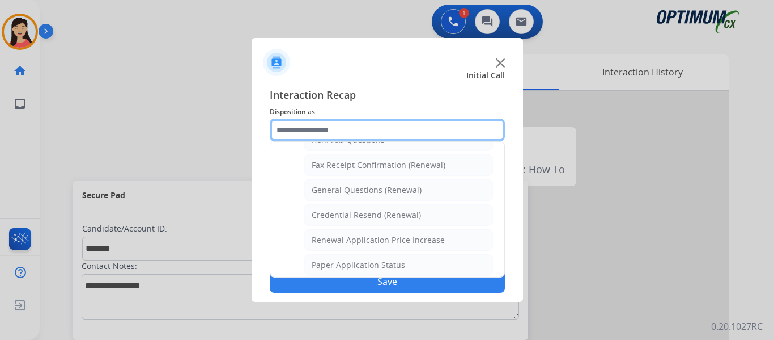
scroll to position [340, 0]
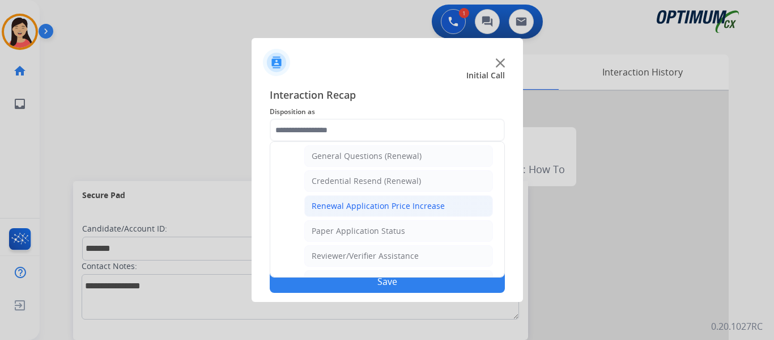
click at [366, 209] on div "Renewal Application Price Increase" at bounding box center [378, 205] width 133 height 11
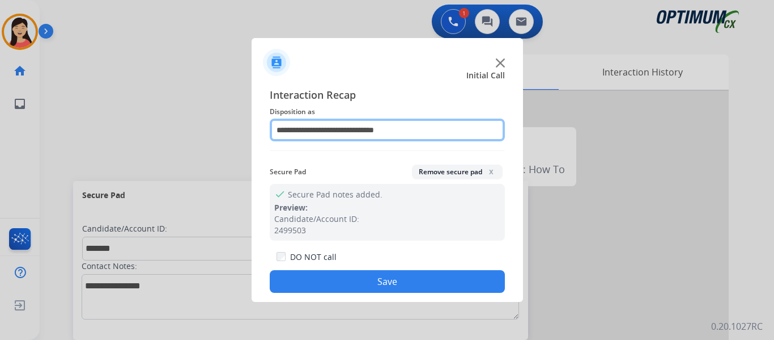
click at [388, 130] on input "**********" at bounding box center [387, 129] width 235 height 23
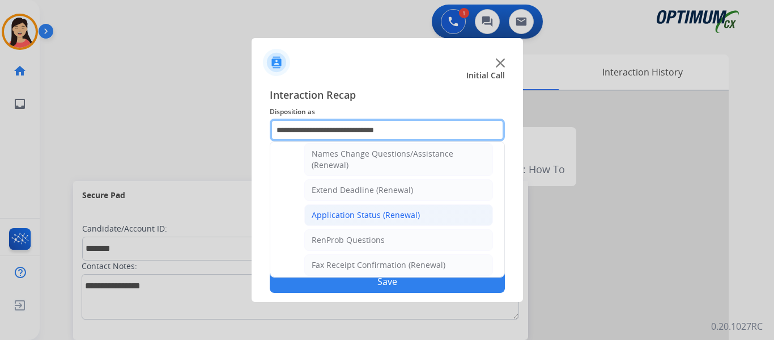
scroll to position [227, 0]
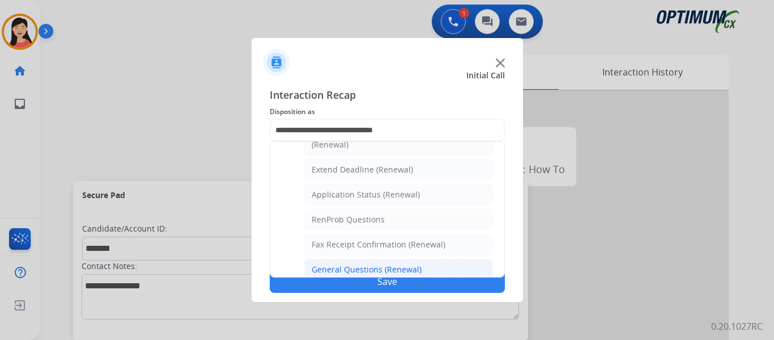
click at [362, 264] on div "General Questions (Renewal)" at bounding box center [367, 269] width 110 height 11
type input "**********"
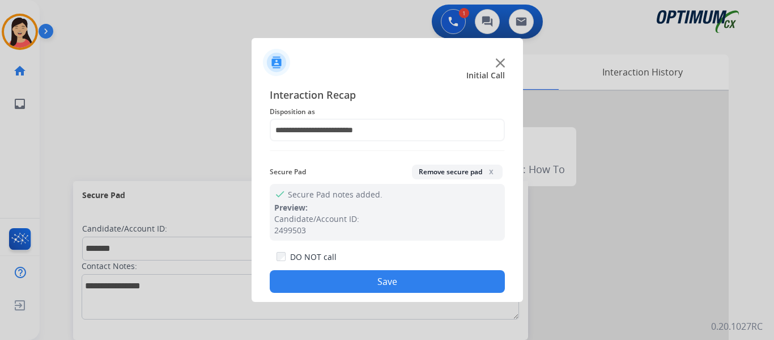
click at [401, 274] on button "Save" at bounding box center [387, 281] width 235 height 23
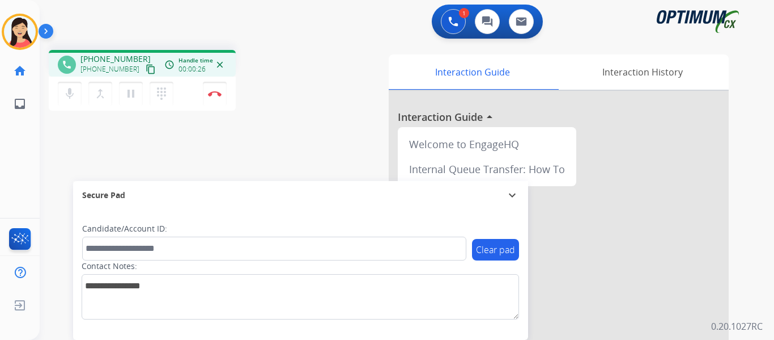
click at [146, 69] on mat-icon "content_copy" at bounding box center [151, 69] width 10 height 10
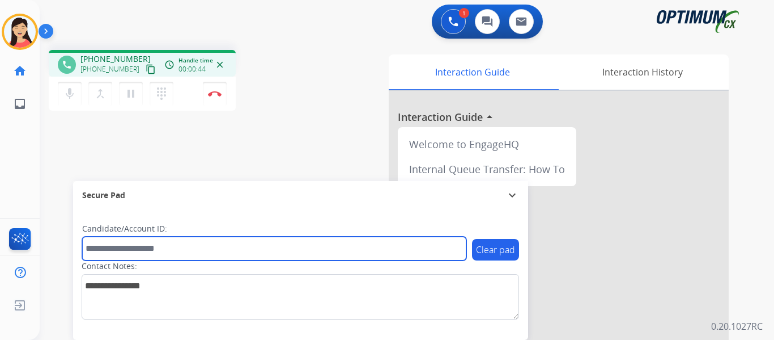
click at [285, 249] on input "text" at bounding box center [274, 248] width 384 height 24
paste input "*******"
type input "*******"
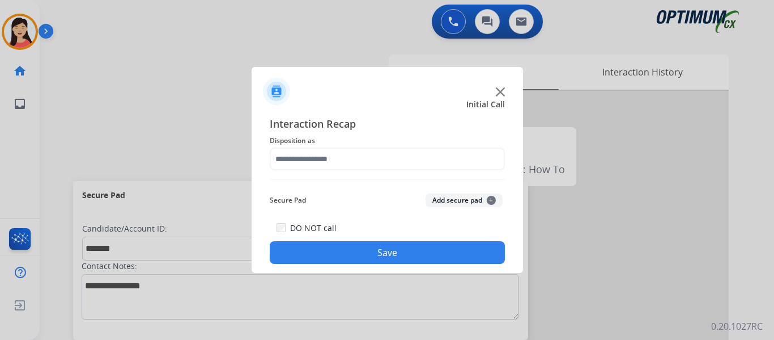
click at [61, 131] on div at bounding box center [387, 170] width 774 height 340
click at [455, 196] on button "Add secure pad +" at bounding box center [464, 200] width 77 height 14
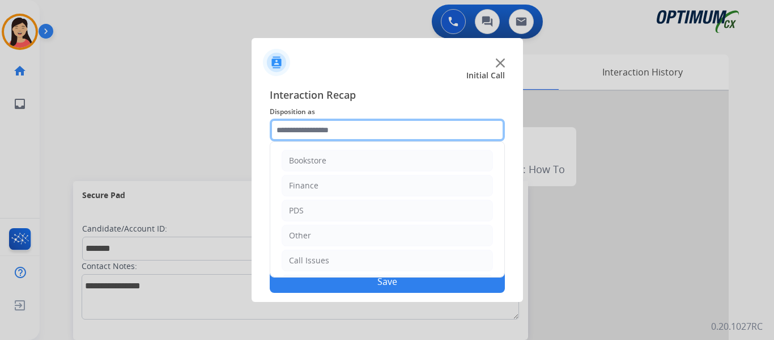
click at [380, 124] on input "text" at bounding box center [387, 129] width 235 height 23
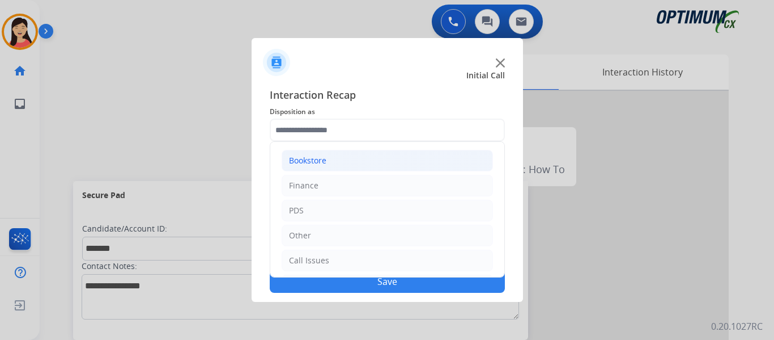
click at [328, 168] on li "Bookstore" at bounding box center [387, 161] width 211 height 22
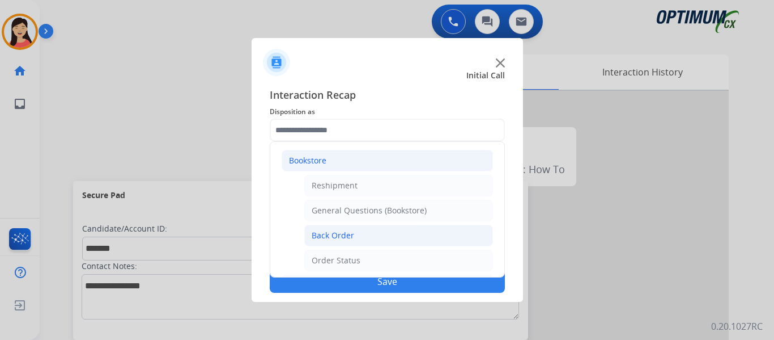
click at [359, 237] on li "Back Order" at bounding box center [398, 235] width 189 height 22
type input "**********"
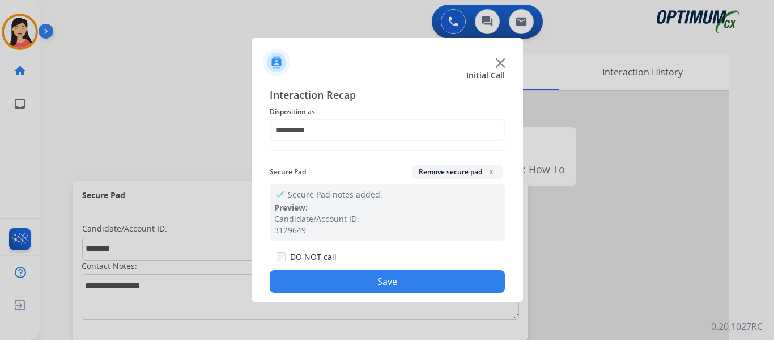
click at [419, 281] on button "Save" at bounding box center [387, 281] width 235 height 23
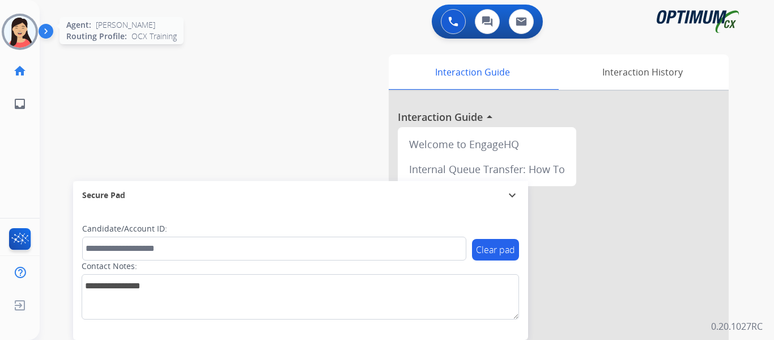
click at [20, 31] on img at bounding box center [20, 32] width 32 height 32
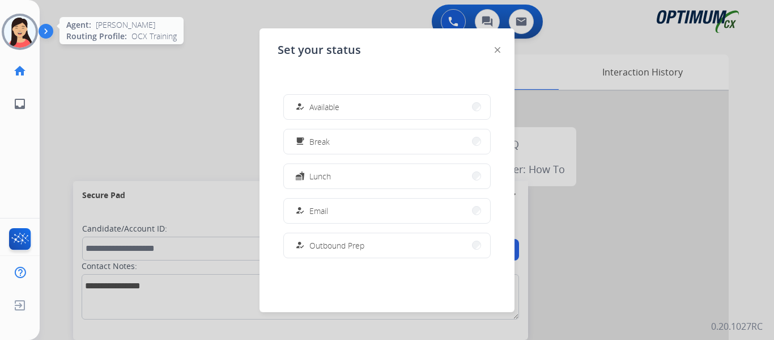
click at [18, 29] on img at bounding box center [20, 32] width 32 height 32
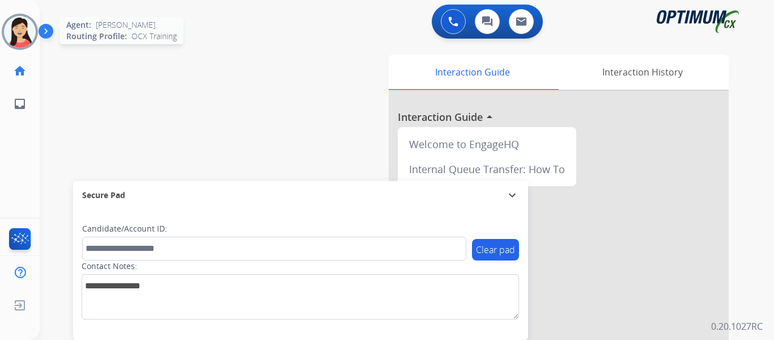
click at [27, 29] on img at bounding box center [20, 32] width 32 height 32
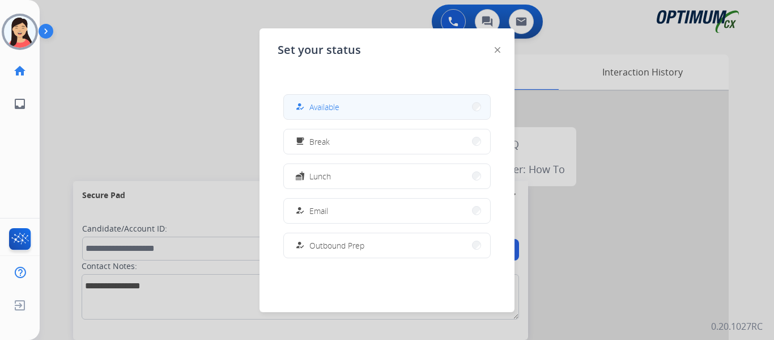
click at [315, 97] on button "how_to_reg Available" at bounding box center [387, 107] width 206 height 24
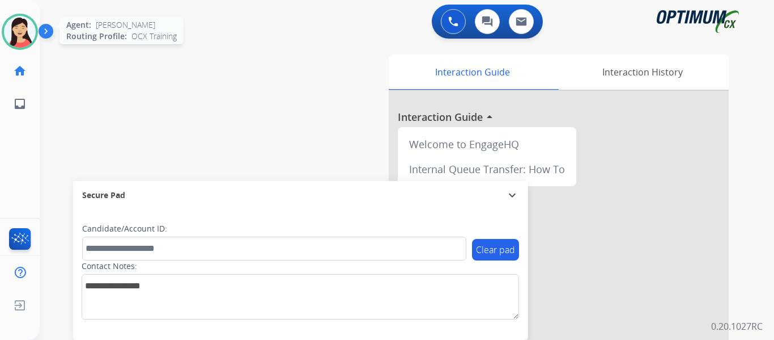
click at [25, 25] on img at bounding box center [20, 32] width 32 height 32
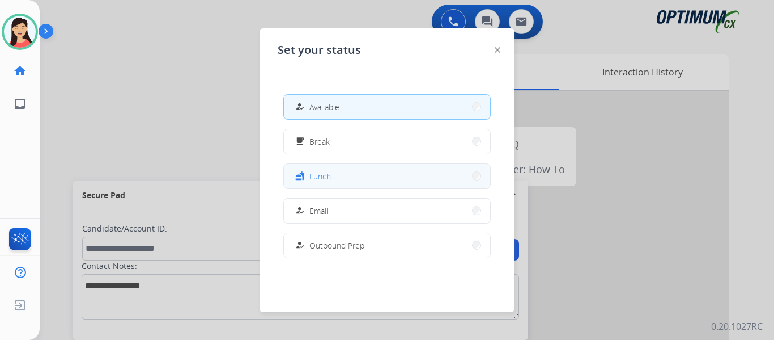
click at [326, 181] on span "Lunch" at bounding box center [320, 176] width 22 height 12
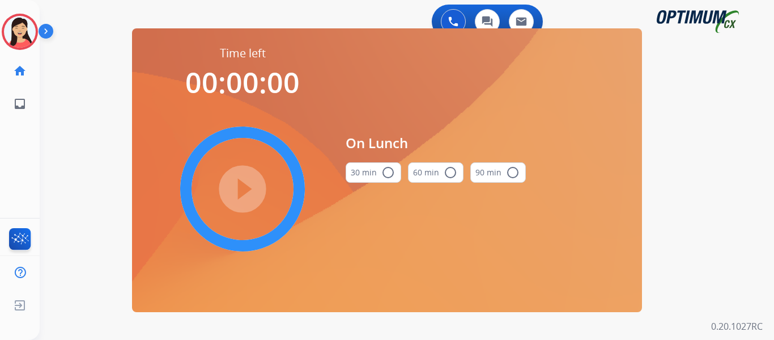
click at [377, 172] on button "30 min radio_button_unchecked" at bounding box center [374, 172] width 56 height 20
